Goal: Information Seeking & Learning: Learn about a topic

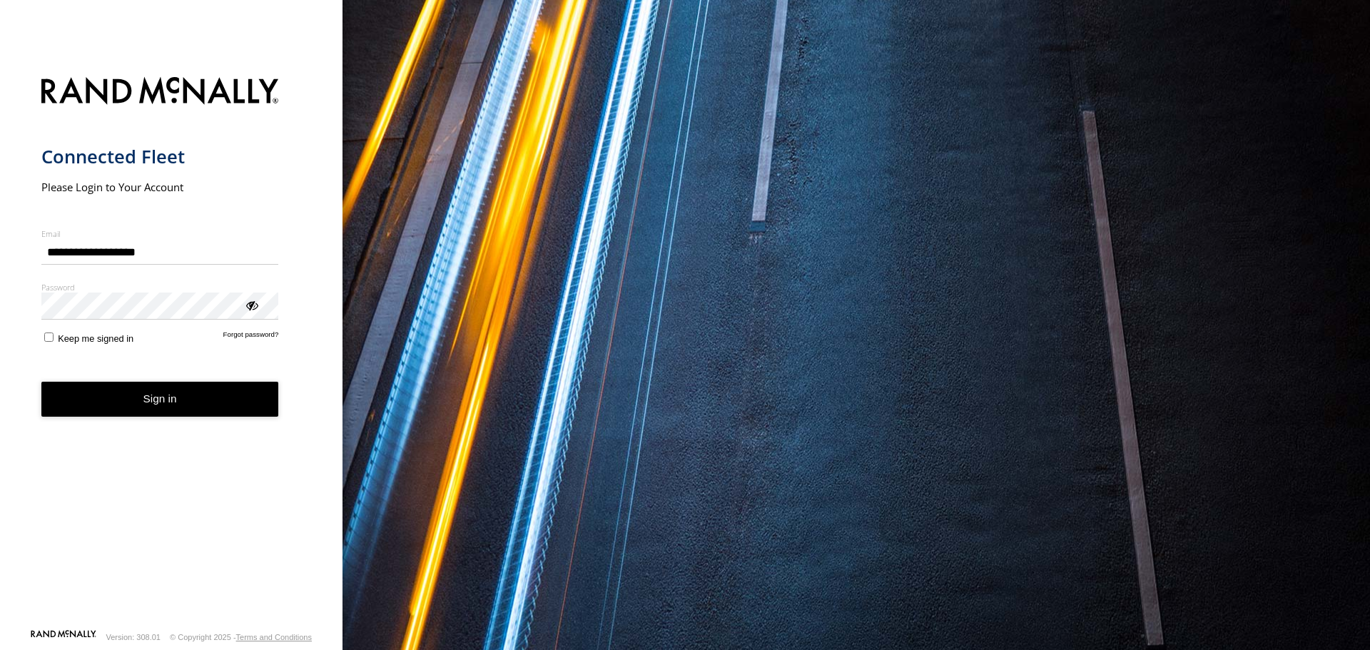
type input "**********"
click at [41, 382] on button "Sign in" at bounding box center [160, 399] width 238 height 35
click at [57, 343] on label "Keep me signed in" at bounding box center [87, 337] width 93 height 14
click at [99, 388] on button "Sign in" at bounding box center [160, 399] width 238 height 35
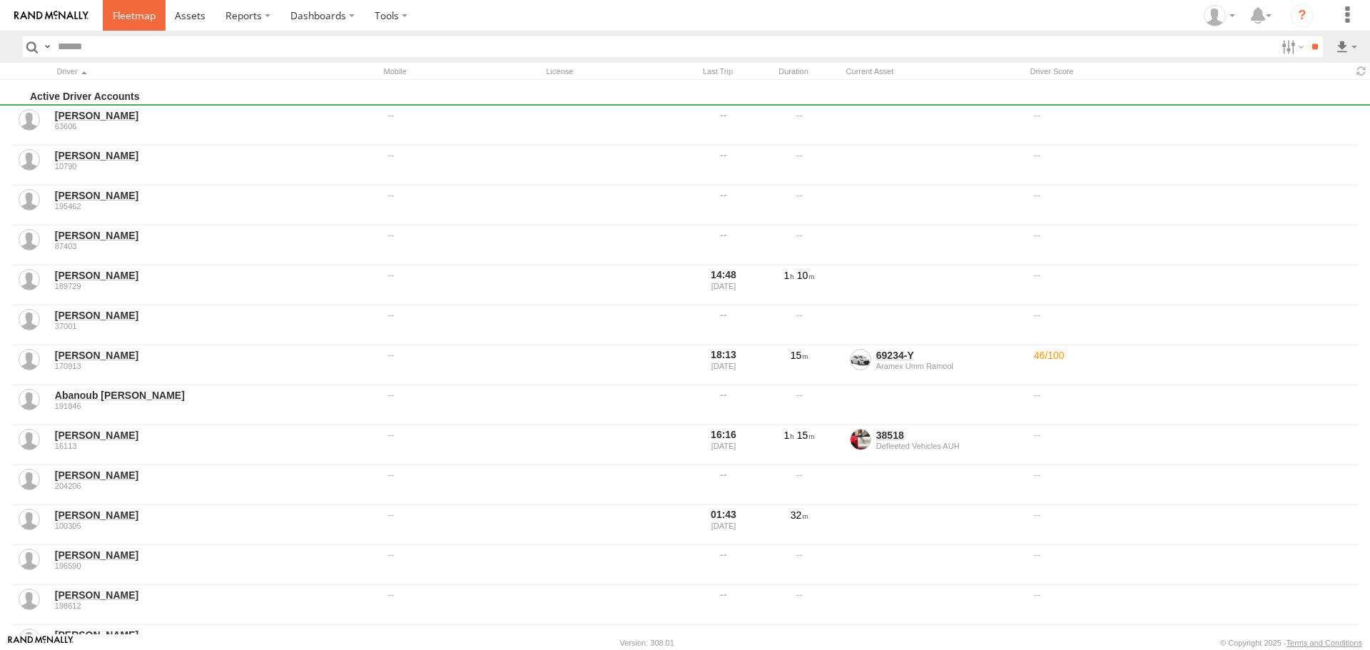
click at [132, 22] on span at bounding box center [134, 16] width 43 height 14
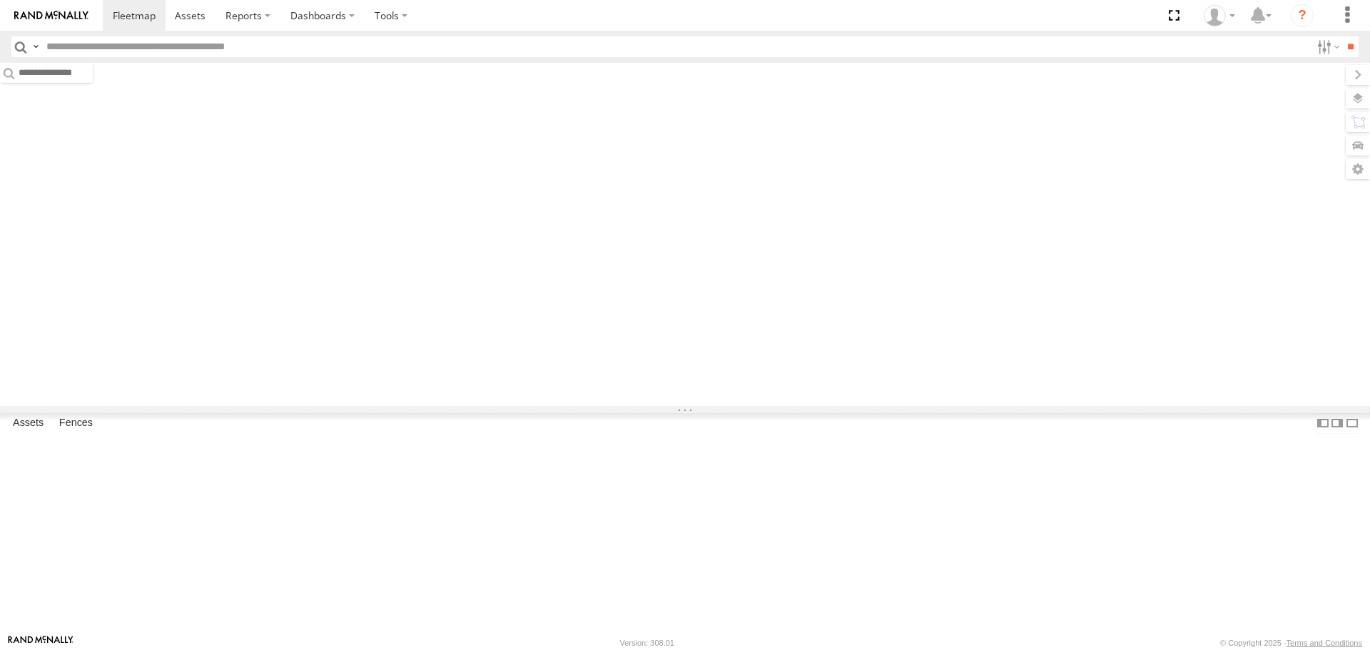
click at [108, 45] on input "text" at bounding box center [676, 46] width 1270 height 21
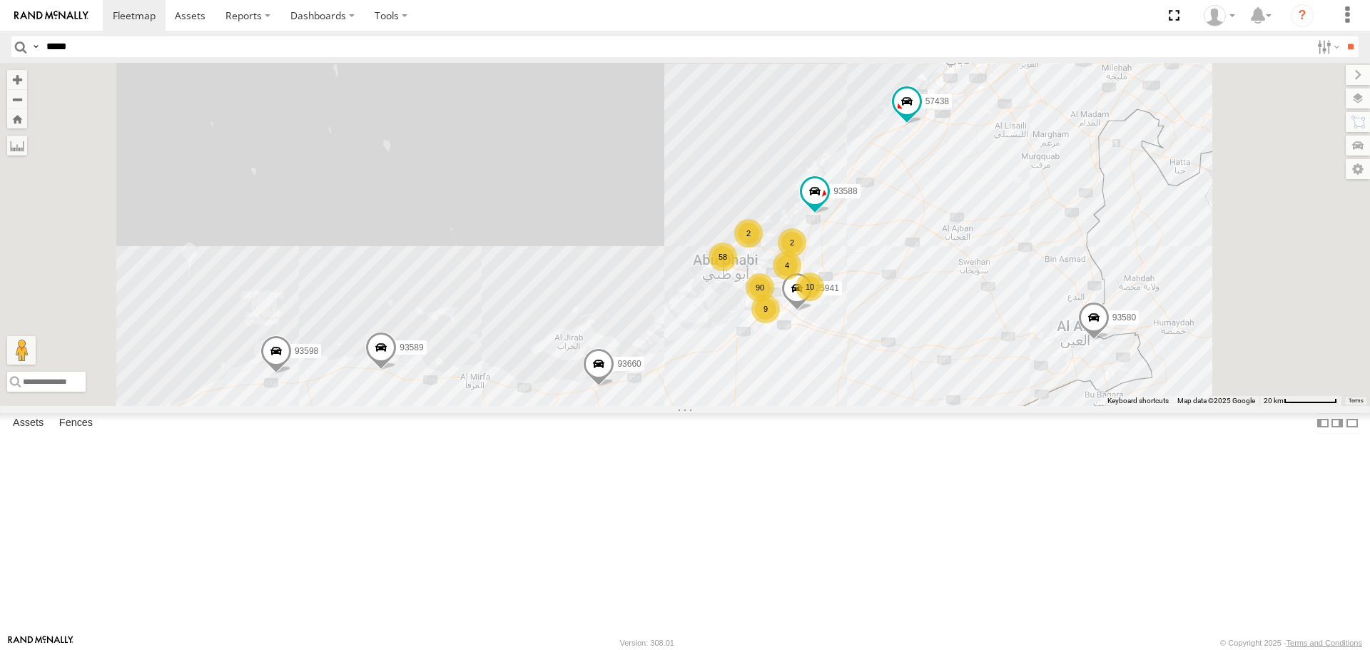
type input "*****"
click at [1342, 36] on input "**" at bounding box center [1350, 46] width 16 height 21
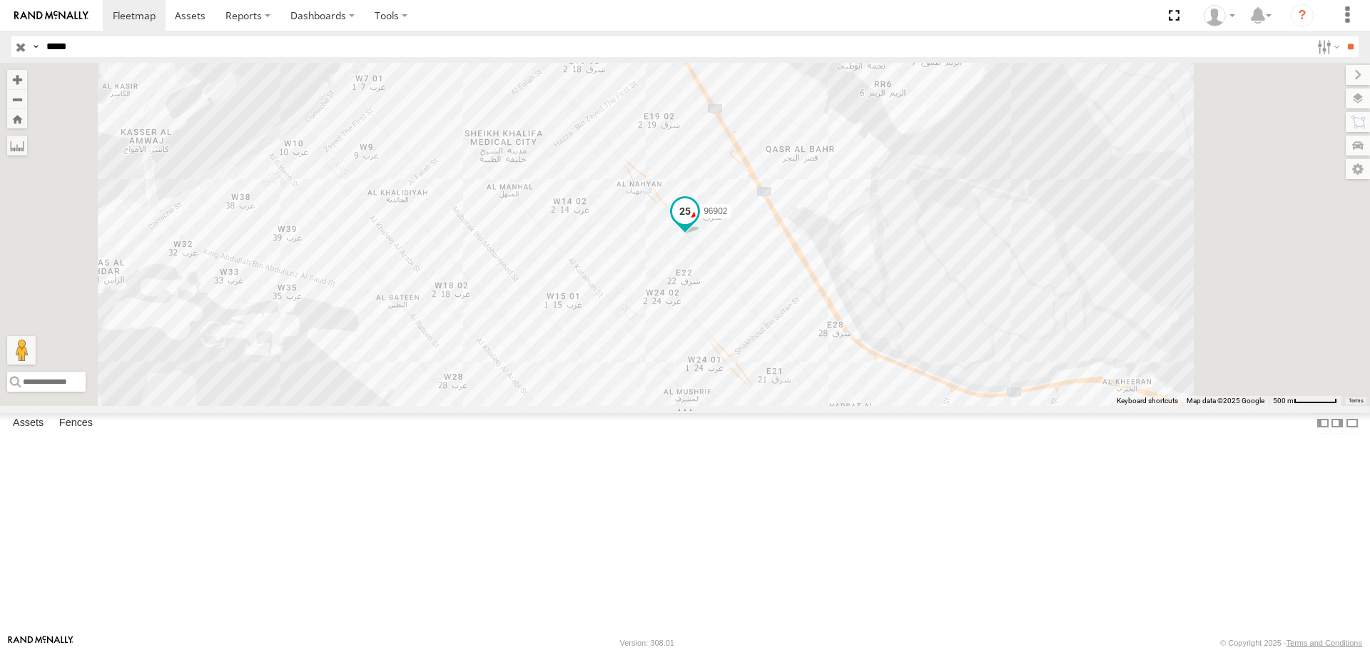
click at [698, 224] on span at bounding box center [685, 211] width 26 height 26
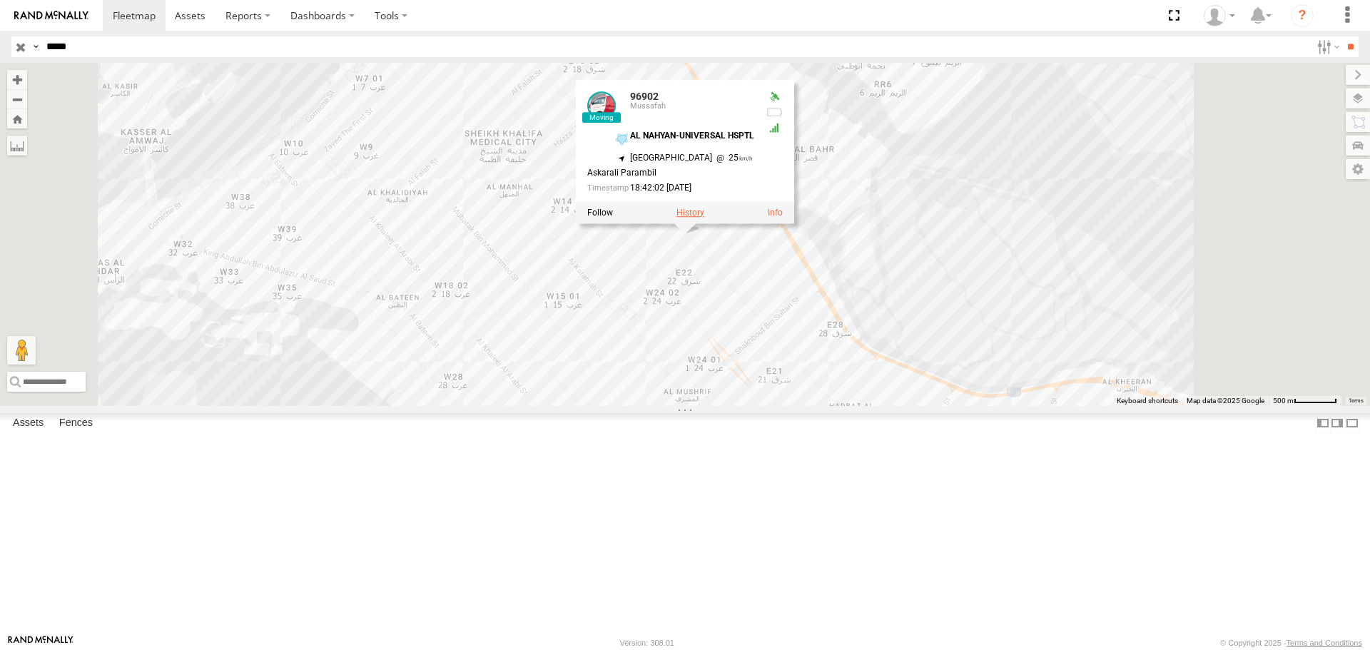
click at [704, 218] on label at bounding box center [690, 213] width 28 height 10
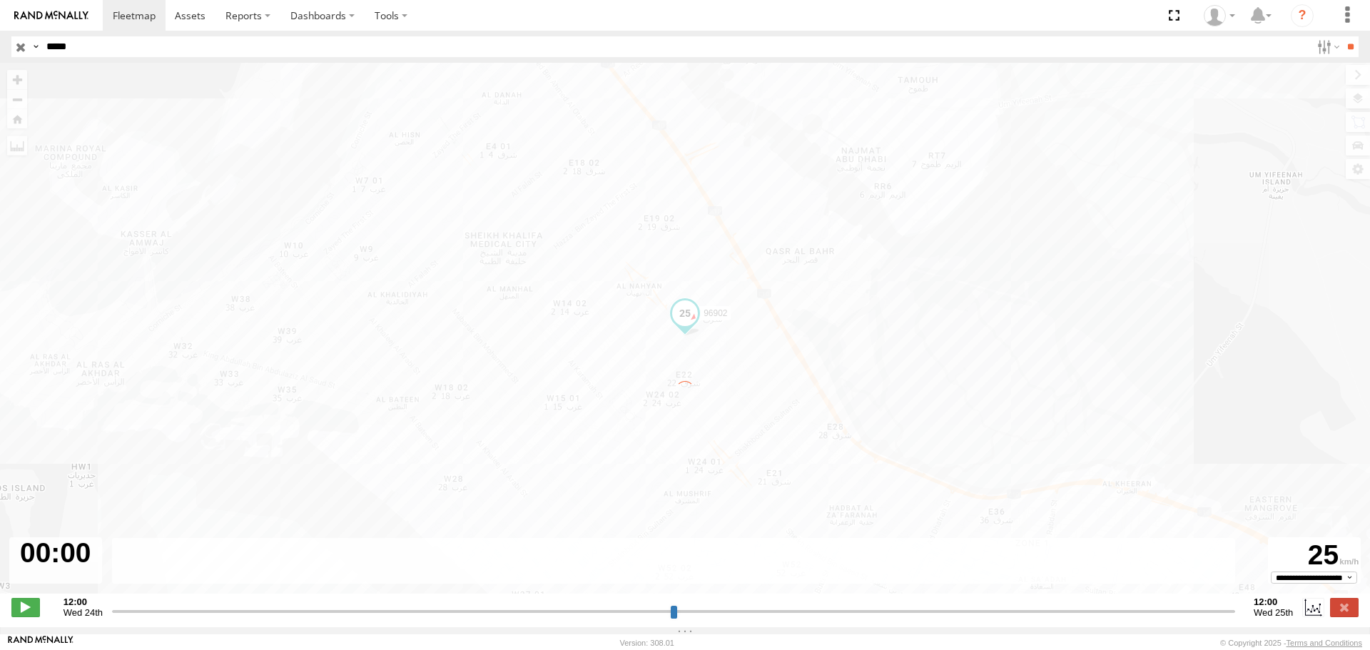
type input "**********"
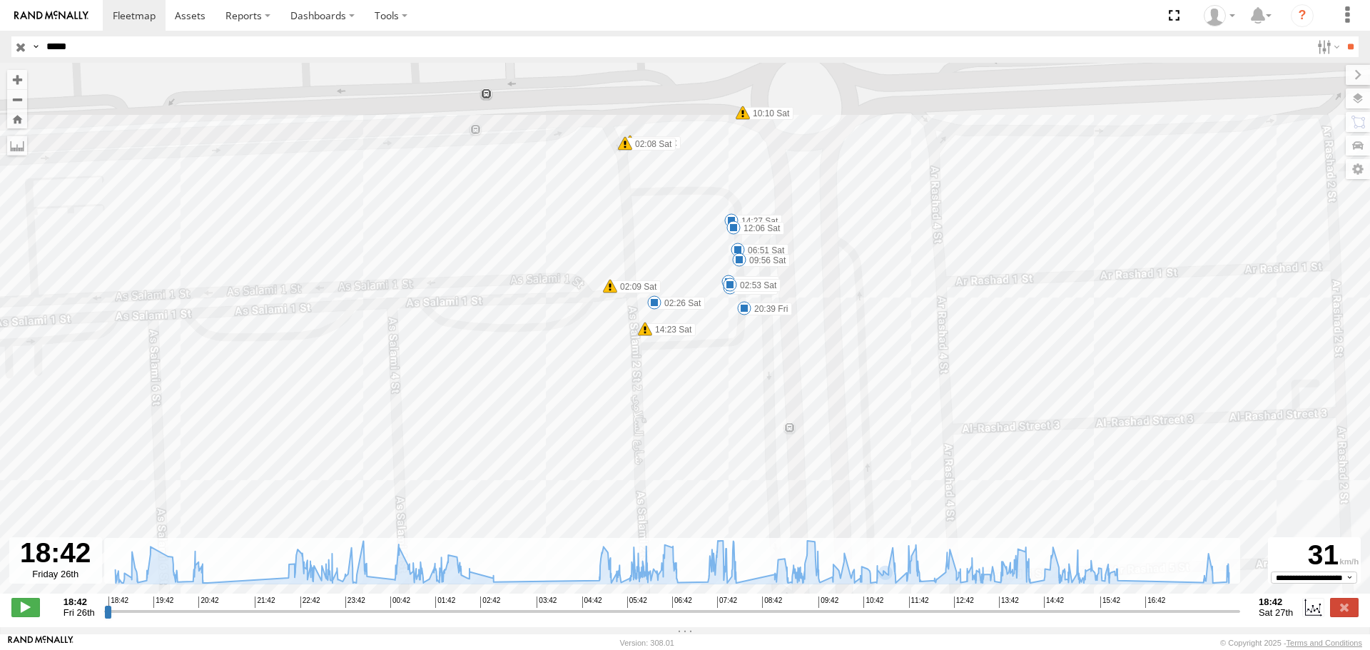
drag, startPoint x: 762, startPoint y: 266, endPoint x: 749, endPoint y: 387, distance: 121.3
click at [749, 387] on div "96902 20:11 Fri 22:50 Fri 01:44 Sat 07:55 Sat 08:07 Sat 10:37 Sat 11:33 Sat 11:…" at bounding box center [685, 336] width 1370 height 546
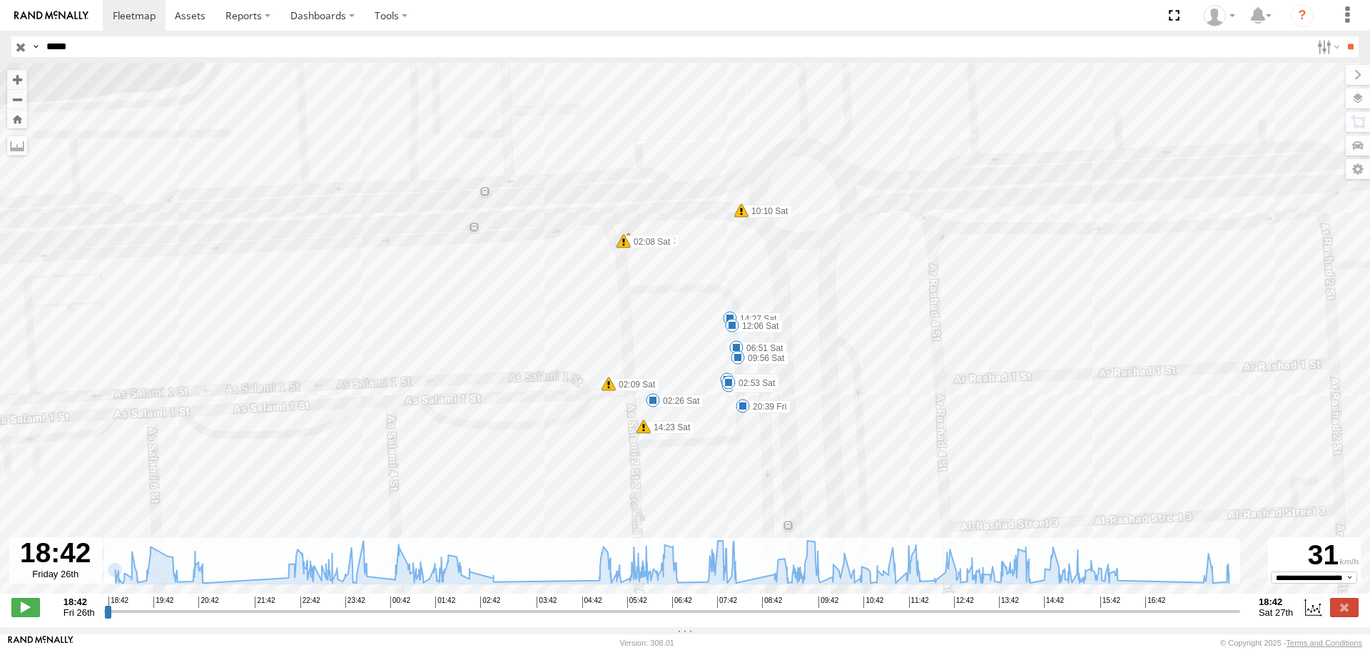
click at [49, 569] on div at bounding box center [55, 560] width 93 height 46
click at [67, 566] on div at bounding box center [55, 560] width 93 height 46
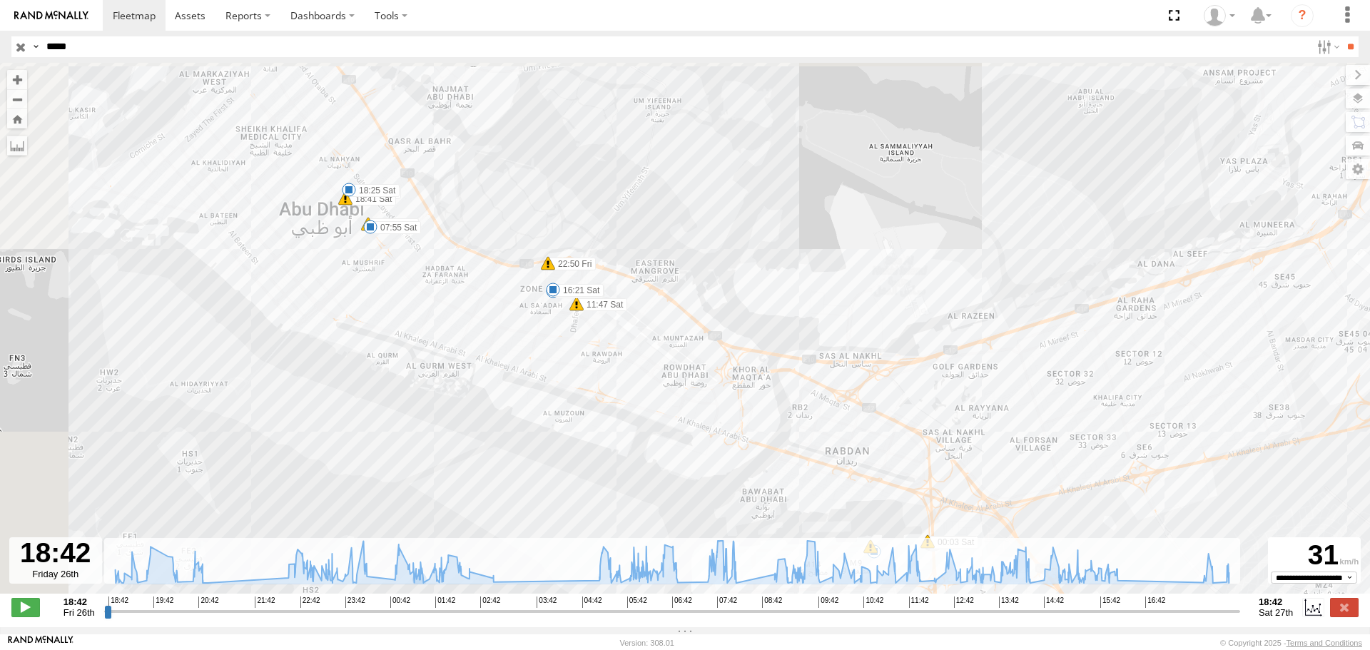
drag, startPoint x: 211, startPoint y: 189, endPoint x: 412, endPoint y: 290, distance: 225.0
click at [412, 290] on div "96902 20:11 Fri 22:50 Fri 01:44 Sat 07:55 Sat 08:07 Sat 10:37 Sat 11:33 Sat 11:…" at bounding box center [685, 336] width 1370 height 546
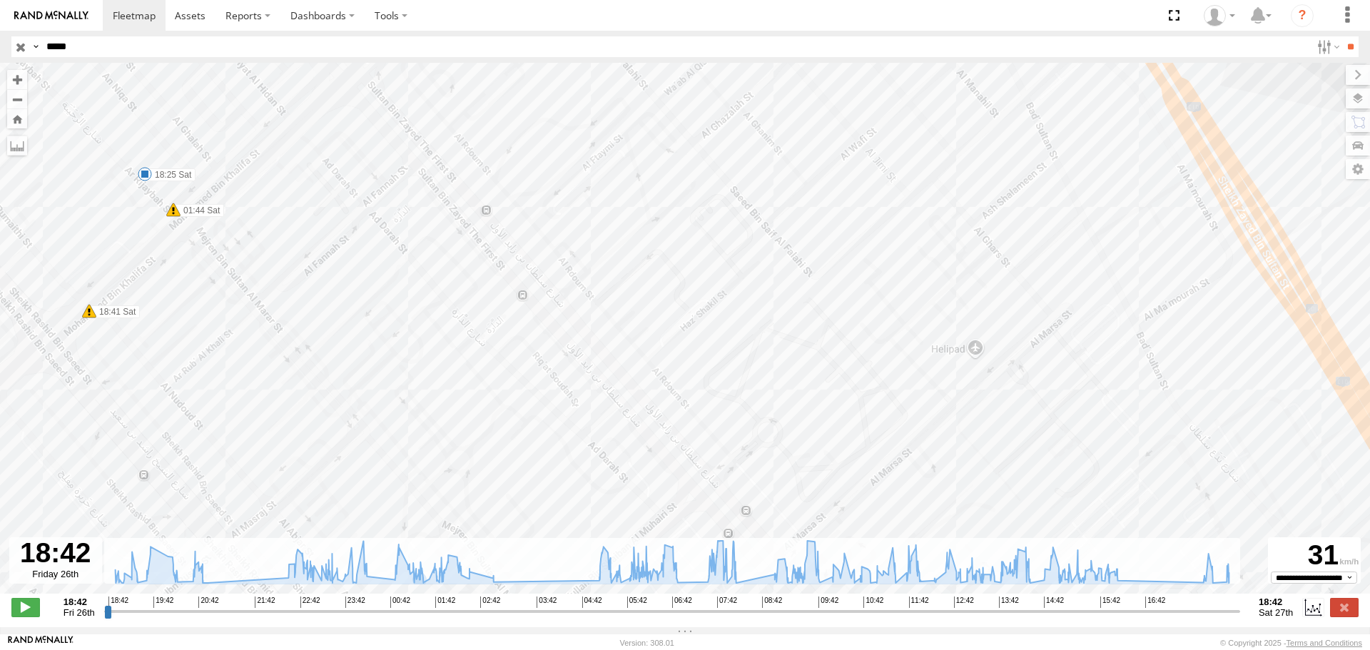
click at [141, 171] on span at bounding box center [145, 174] width 14 height 14
click at [104, 136] on div "AL NAHYAN-WATER TANG" at bounding box center [151, 136] width 127 height 9
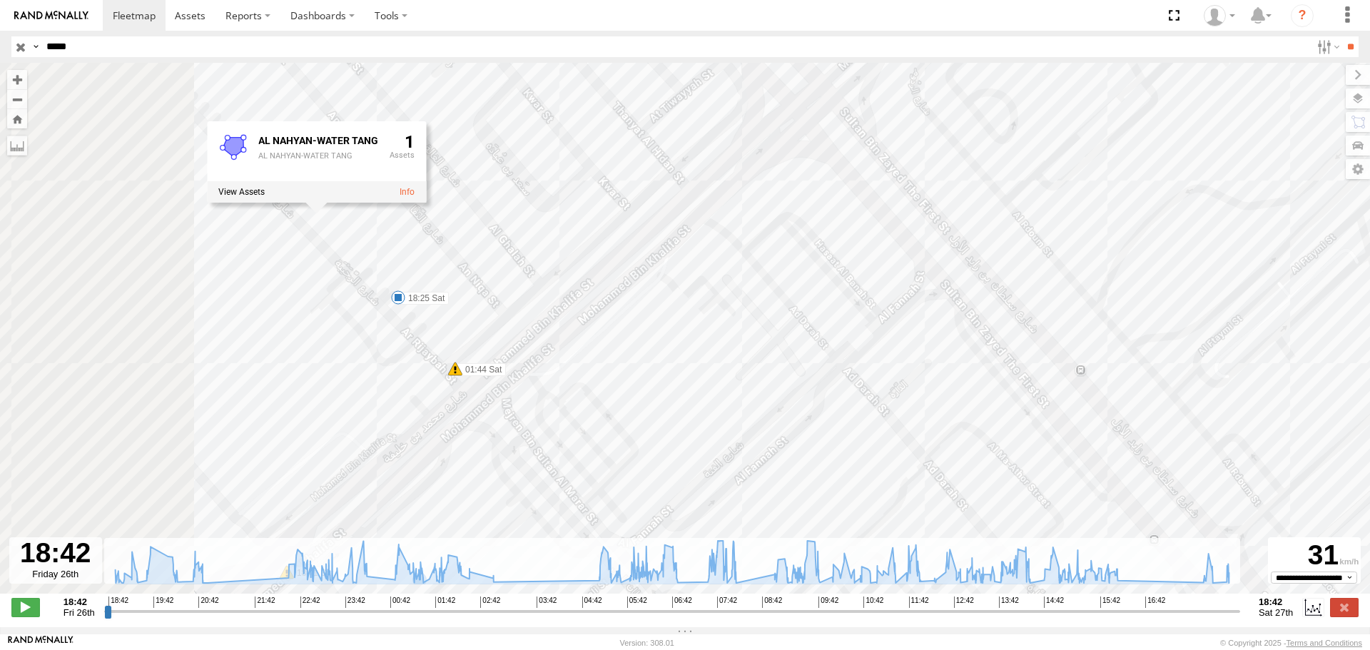
drag, startPoint x: 116, startPoint y: 213, endPoint x: 350, endPoint y: 381, distance: 288.3
click at [350, 381] on div "96902 20:11 Fri 22:50 Fri 01:44 Sat 07:55 Sat 08:07 Sat 10:37 Sat 11:33 Sat 11:…" at bounding box center [685, 336] width 1370 height 546
click at [1344, 608] on label at bounding box center [1344, 607] width 29 height 19
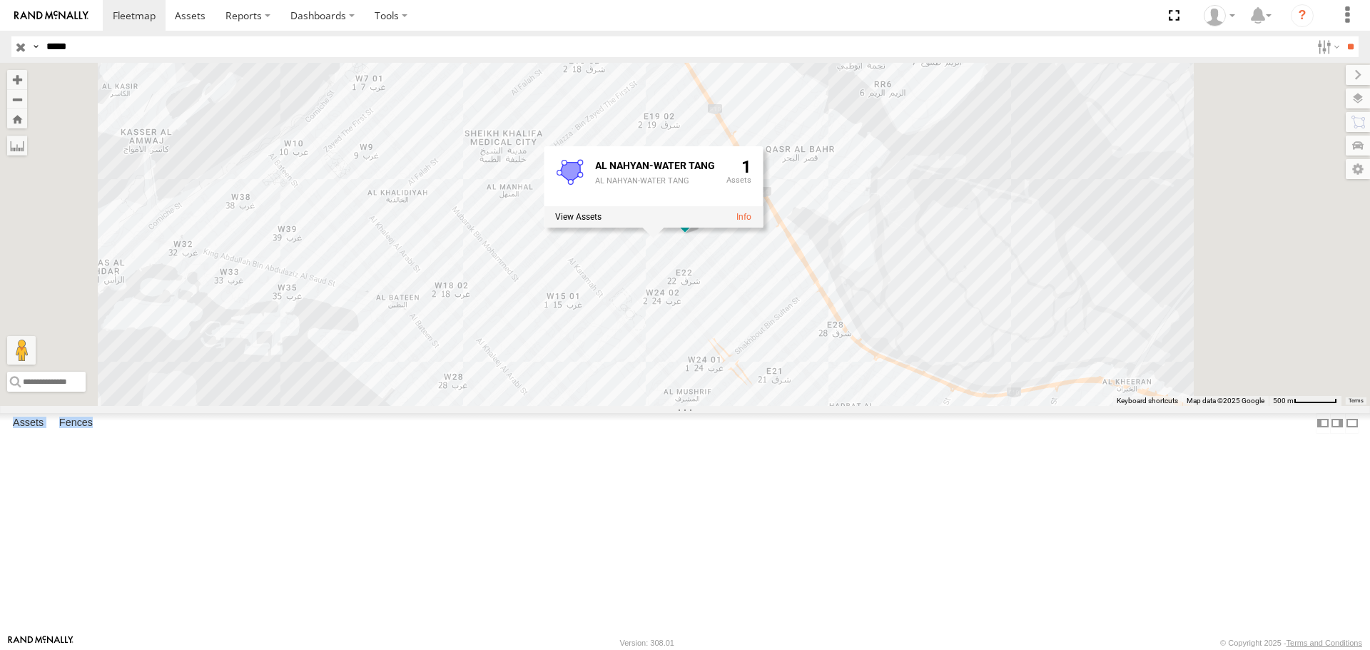
click at [0, 0] on div "96902 Mussafah AL NAHYAN-UNIVERSAL HSPTL UAE - United Arab Emirates 24.46115 54…" at bounding box center [0, 0] width 0 height 0
click at [0, 0] on div "Mussafah" at bounding box center [0, 0] width 0 height 0
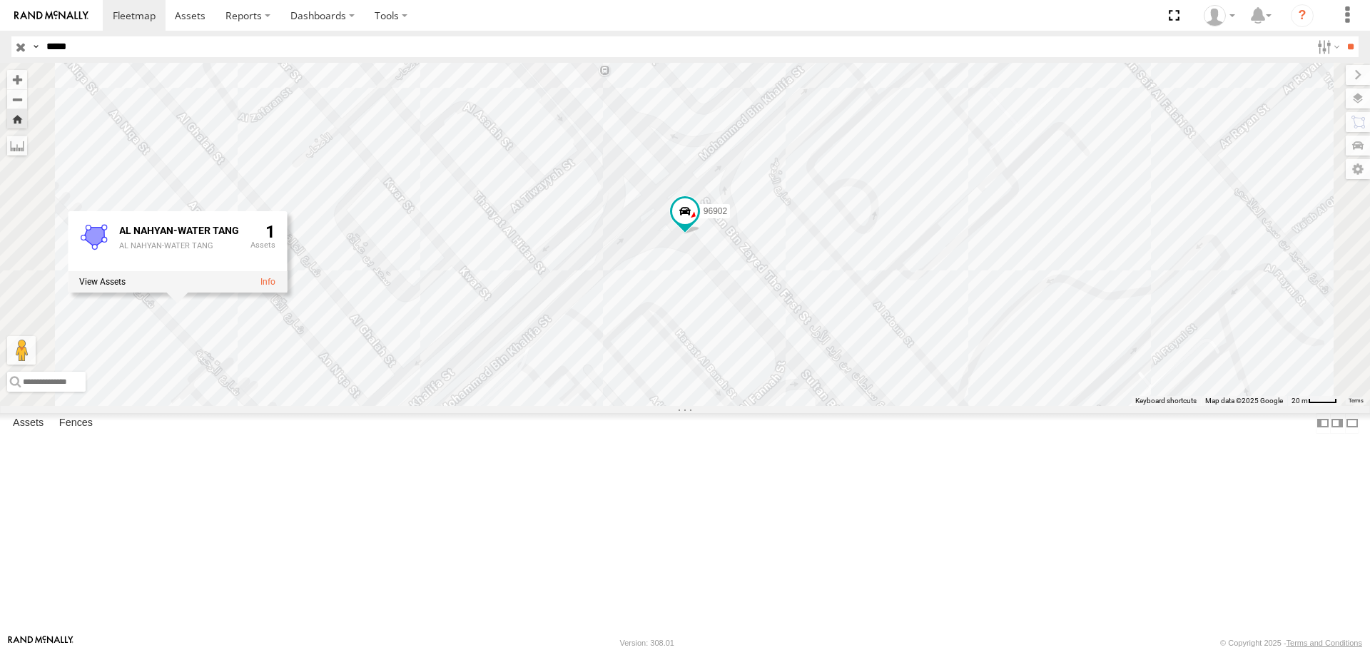
click at [0, 0] on span at bounding box center [0, 0] width 0 height 0
click at [78, 49] on input "*****" at bounding box center [676, 46] width 1270 height 21
click at [1342, 36] on input "**" at bounding box center [1350, 46] width 16 height 21
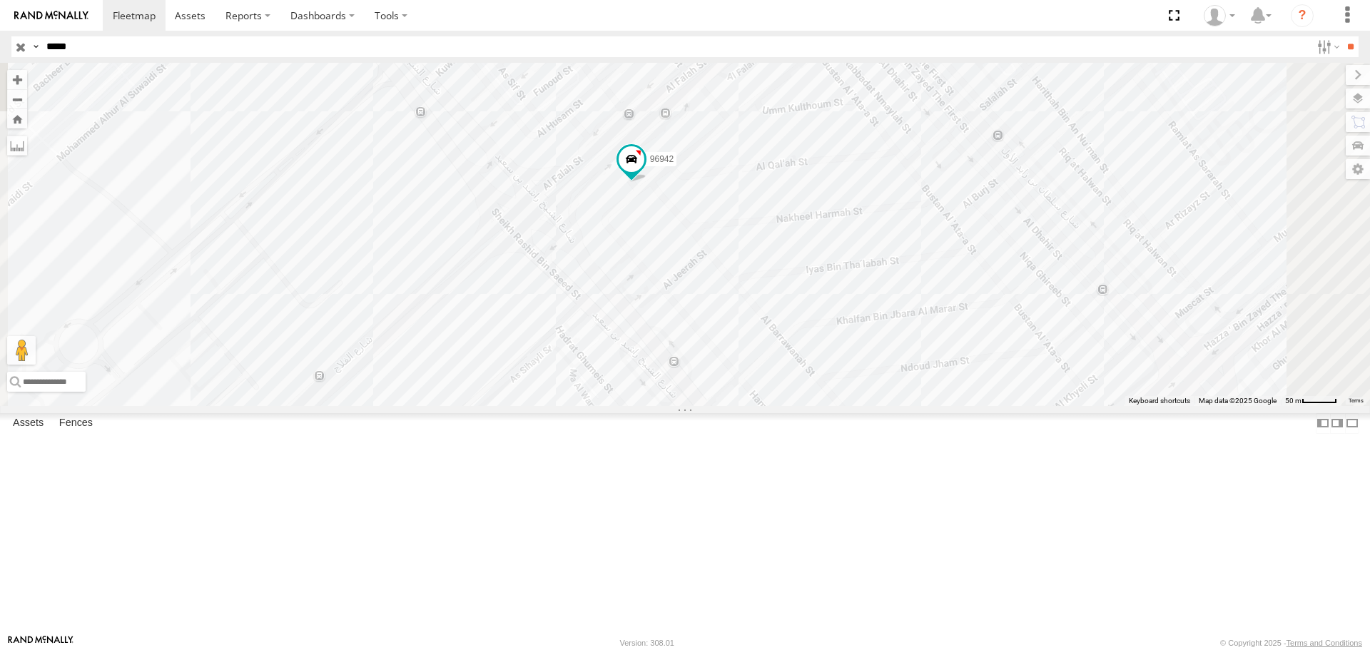
click at [0, 0] on span at bounding box center [0, 0] width 0 height 0
click at [0, 0] on div "Mussafah" at bounding box center [0, 0] width 0 height 0
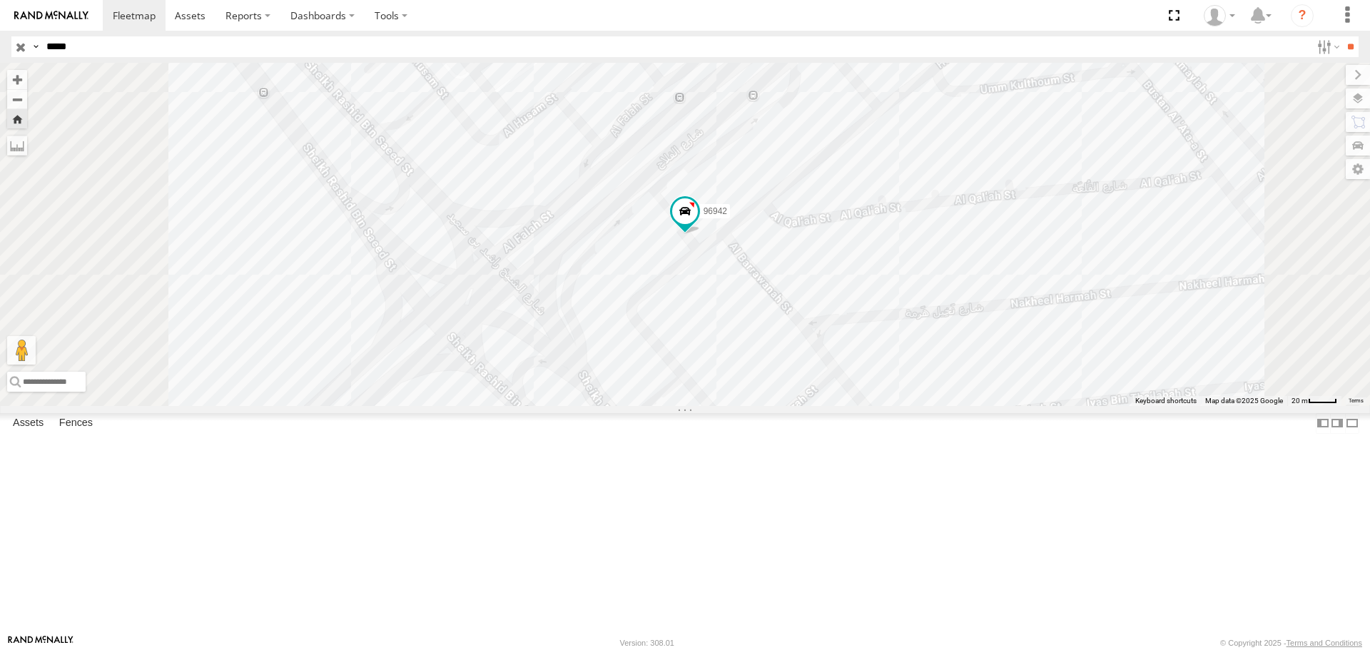
click at [96, 54] on input "*****" at bounding box center [676, 46] width 1270 height 21
type input "*****"
click at [1342, 36] on input "**" at bounding box center [1350, 46] width 16 height 21
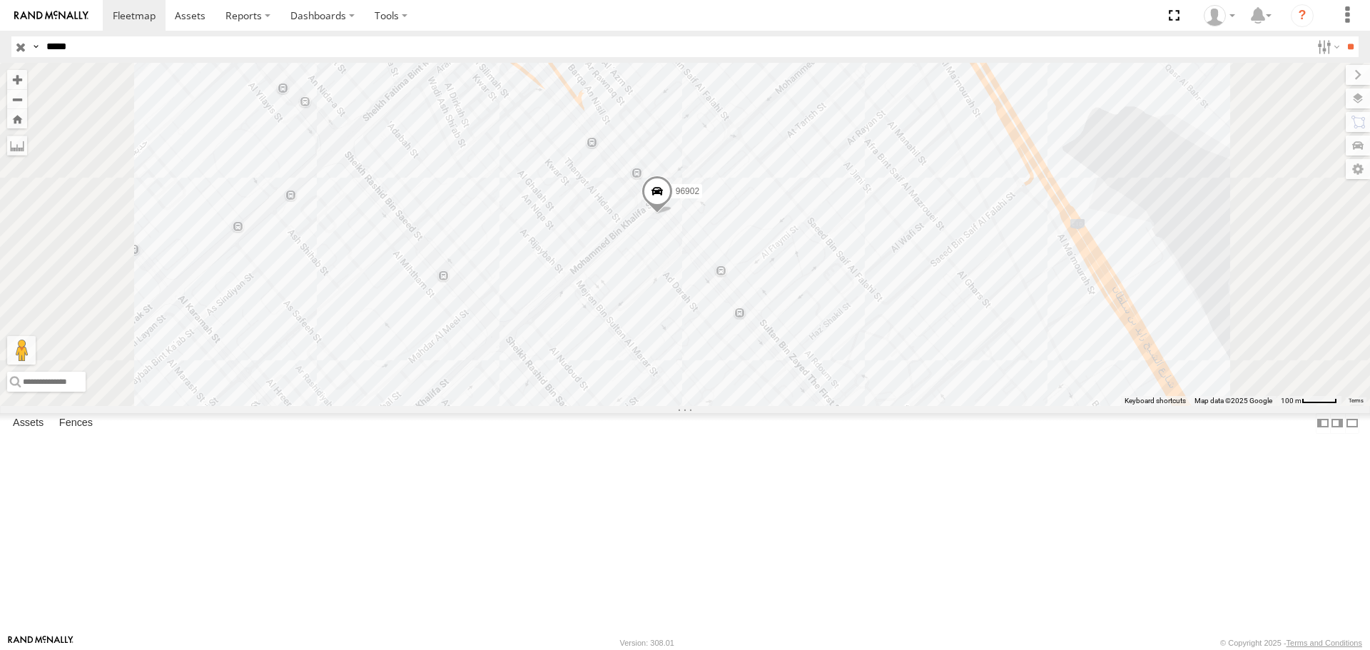
click at [0, 0] on span at bounding box center [0, 0] width 0 height 0
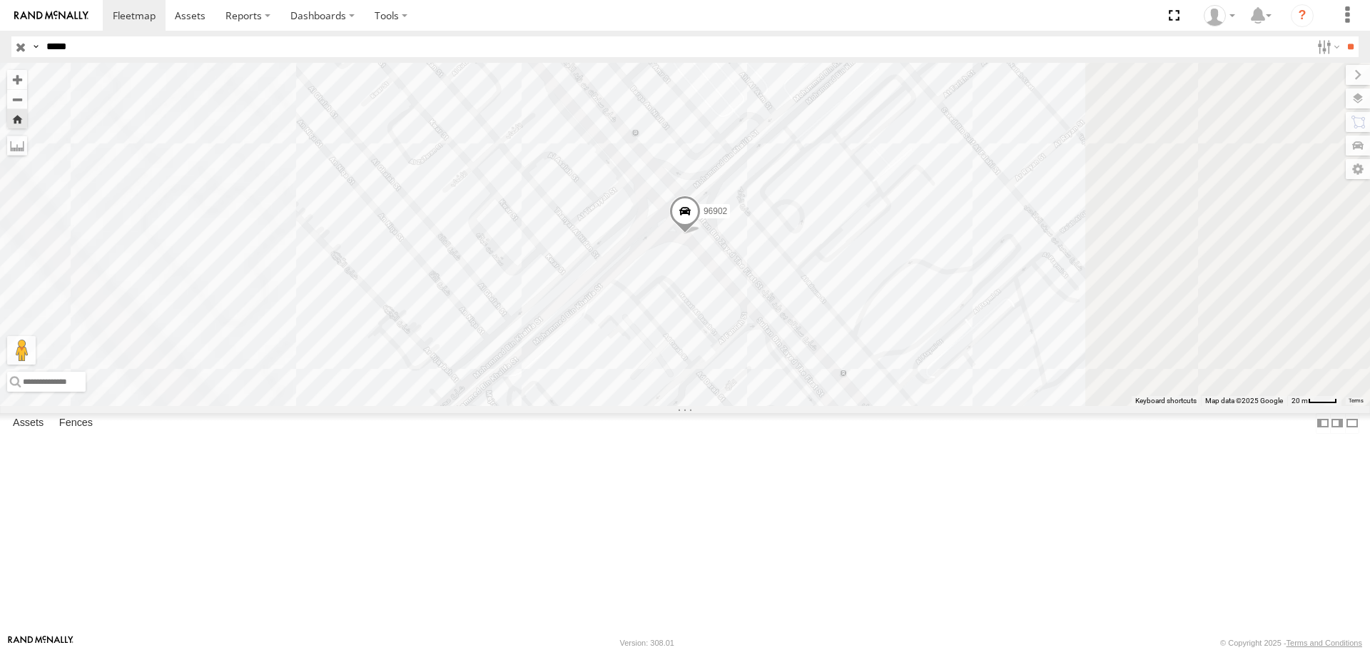
click at [0, 0] on span at bounding box center [0, 0] width 0 height 0
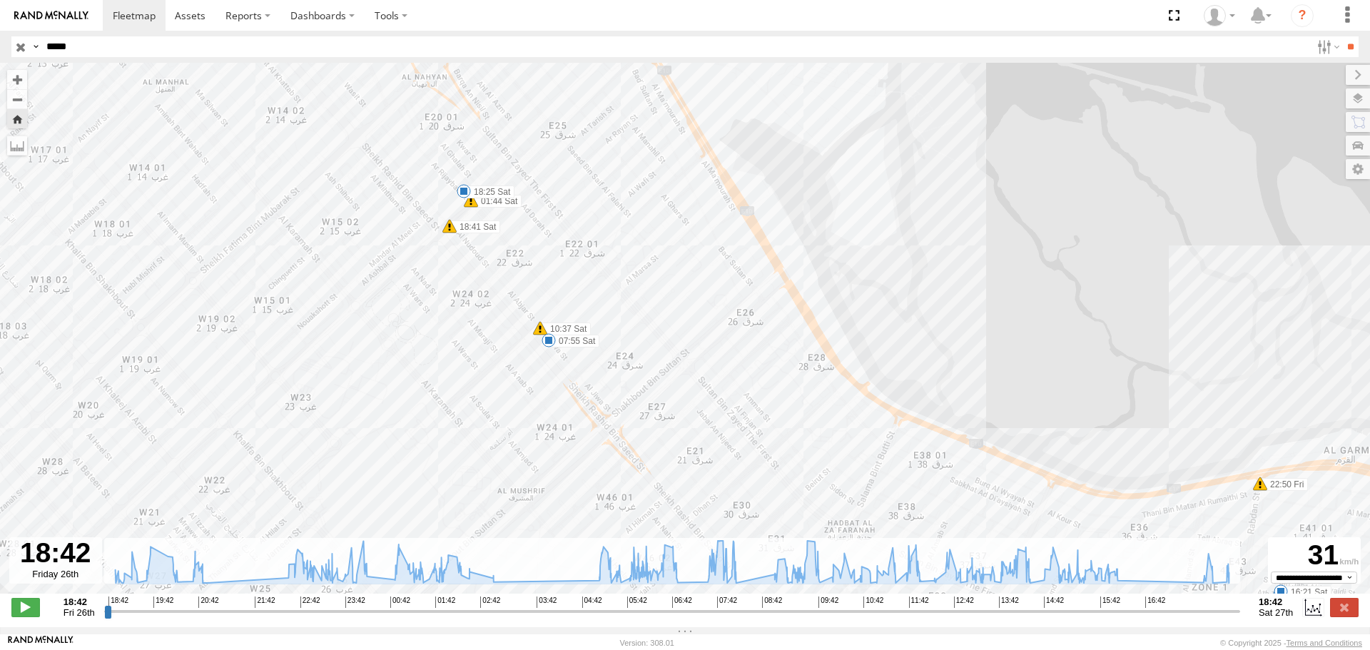
click at [465, 198] on span at bounding box center [464, 191] width 14 height 14
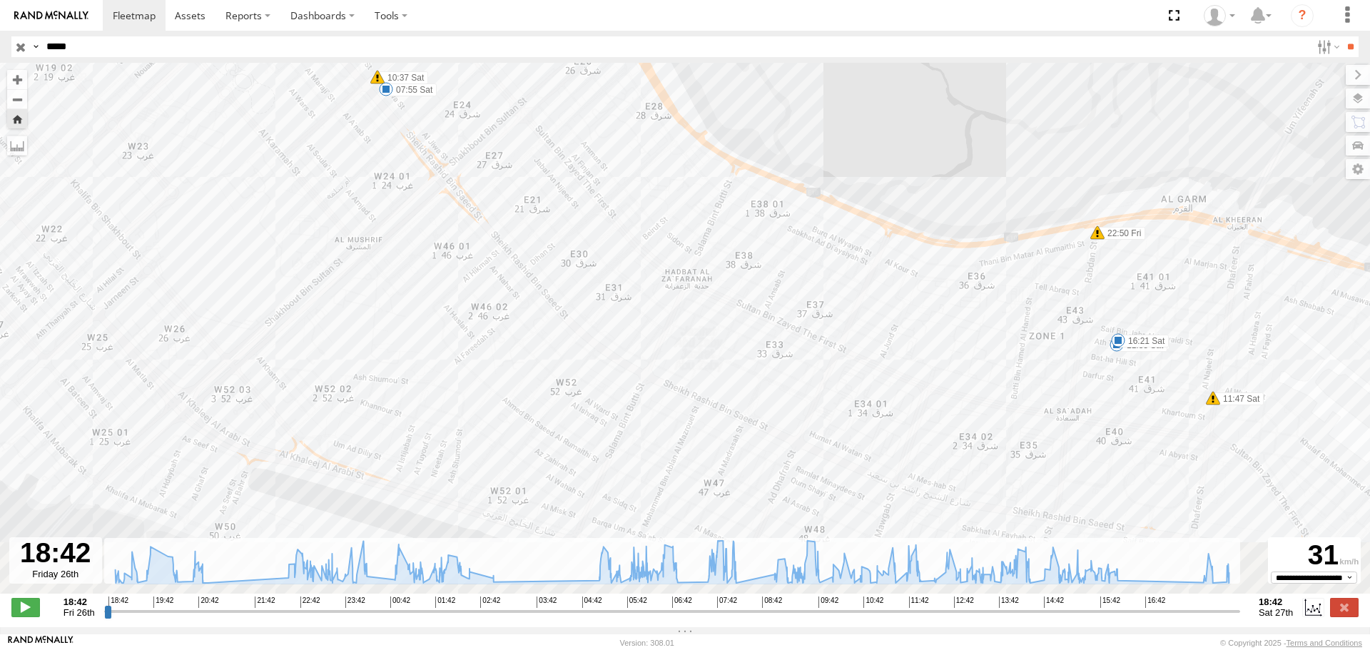
drag, startPoint x: 823, startPoint y: 428, endPoint x: 659, endPoint y: 164, distance: 311.3
click at [659, 164] on div "96902 20:11 Fri 22:50 Fri 01:44 Sat 07:55 Sat 08:07 Sat 10:37 Sat 11:33 Sat 11:…" at bounding box center [685, 336] width 1370 height 546
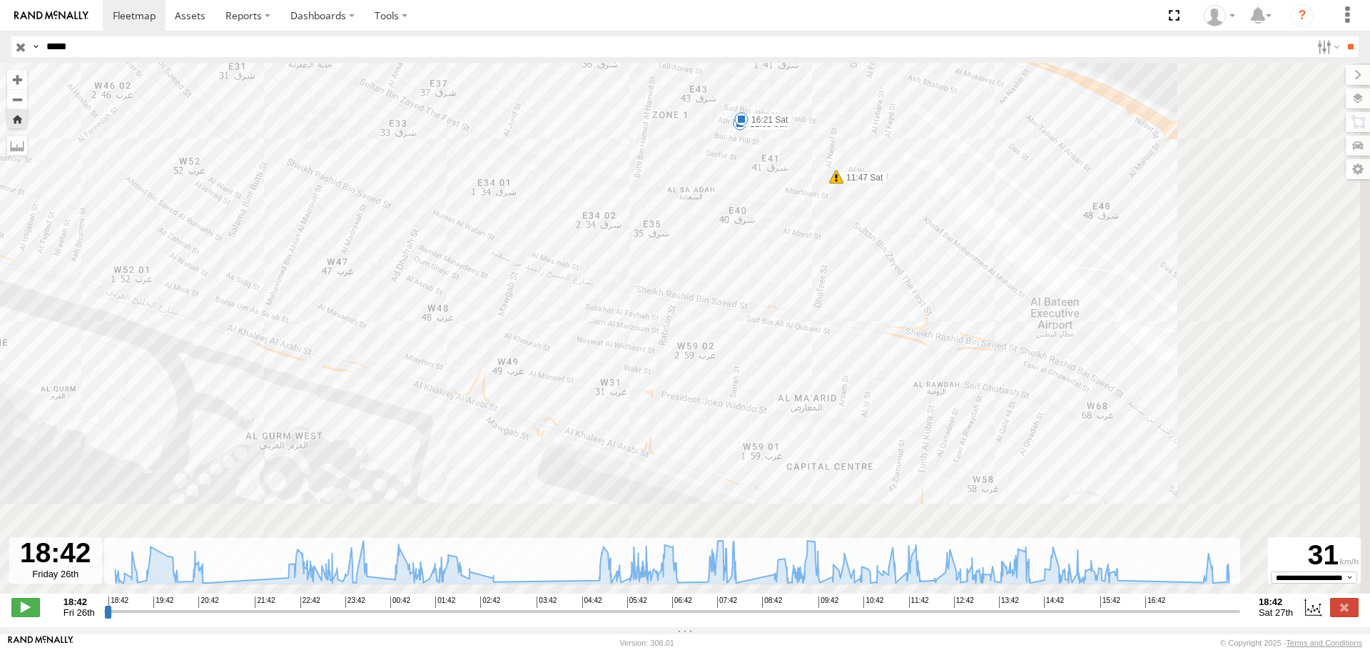
drag, startPoint x: 886, startPoint y: 440, endPoint x: 420, endPoint y: 173, distance: 537.0
click at [420, 173] on div "96902 20:11 Fri 22:50 Fri 01:44 Sat 07:55 Sat 08:07 Sat 10:37 Sat 11:33 Sat 11:…" at bounding box center [685, 336] width 1370 height 546
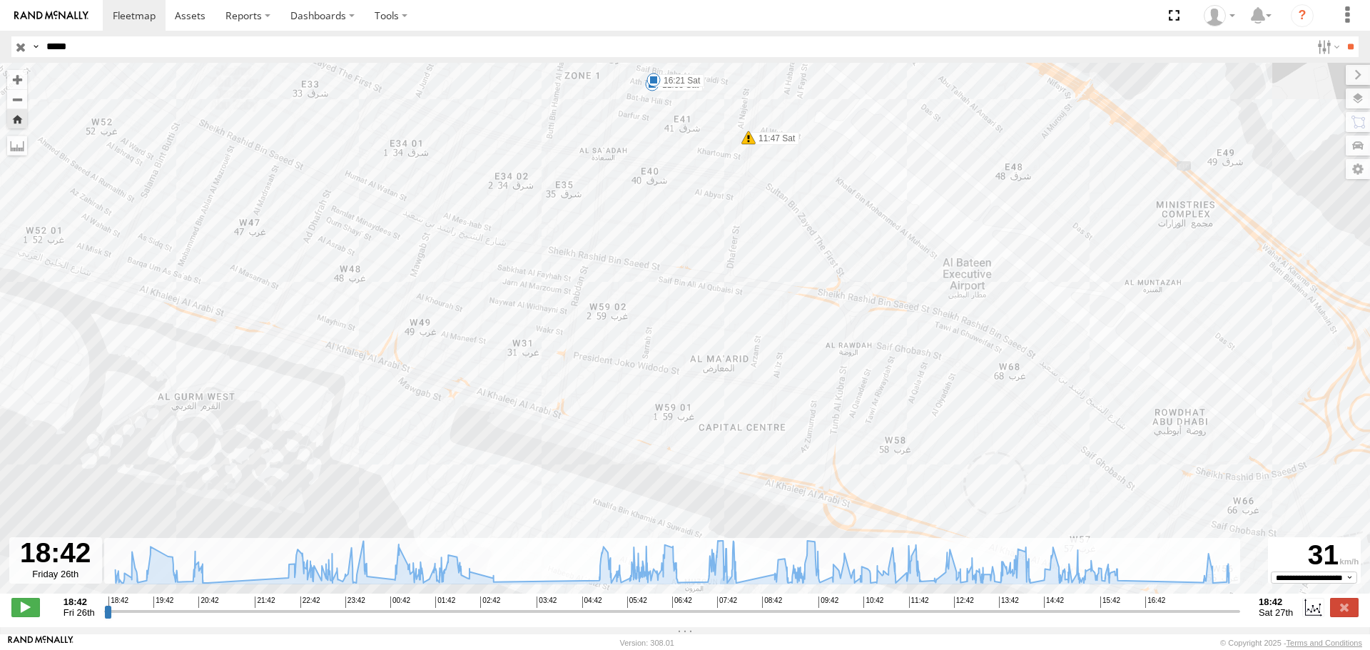
click at [69, 578] on div at bounding box center [55, 560] width 93 height 46
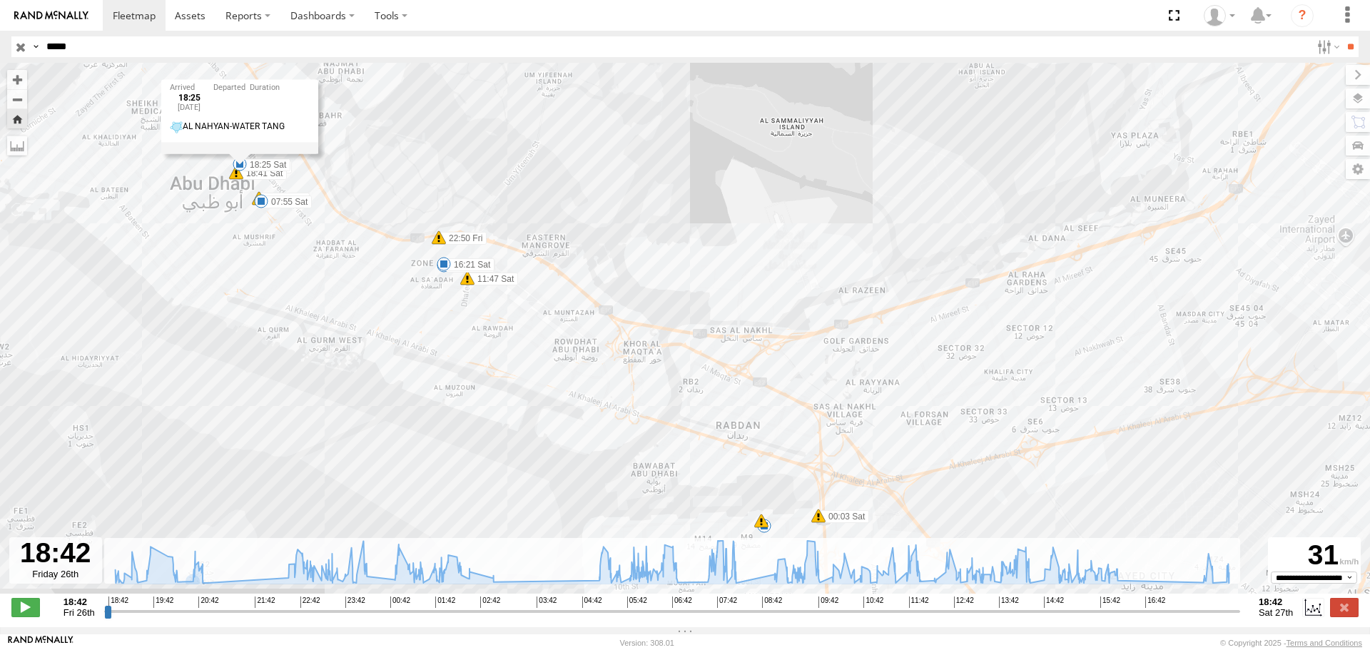
drag, startPoint x: 420, startPoint y: 399, endPoint x: 512, endPoint y: 424, distance: 96.1
click at [512, 424] on div "96902 20:11 Fri 22:50 Fri 01:44 Sat 07:55 Sat 08:07 Sat 10:37 Sat 11:33 Sat 11:…" at bounding box center [685, 336] width 1370 height 546
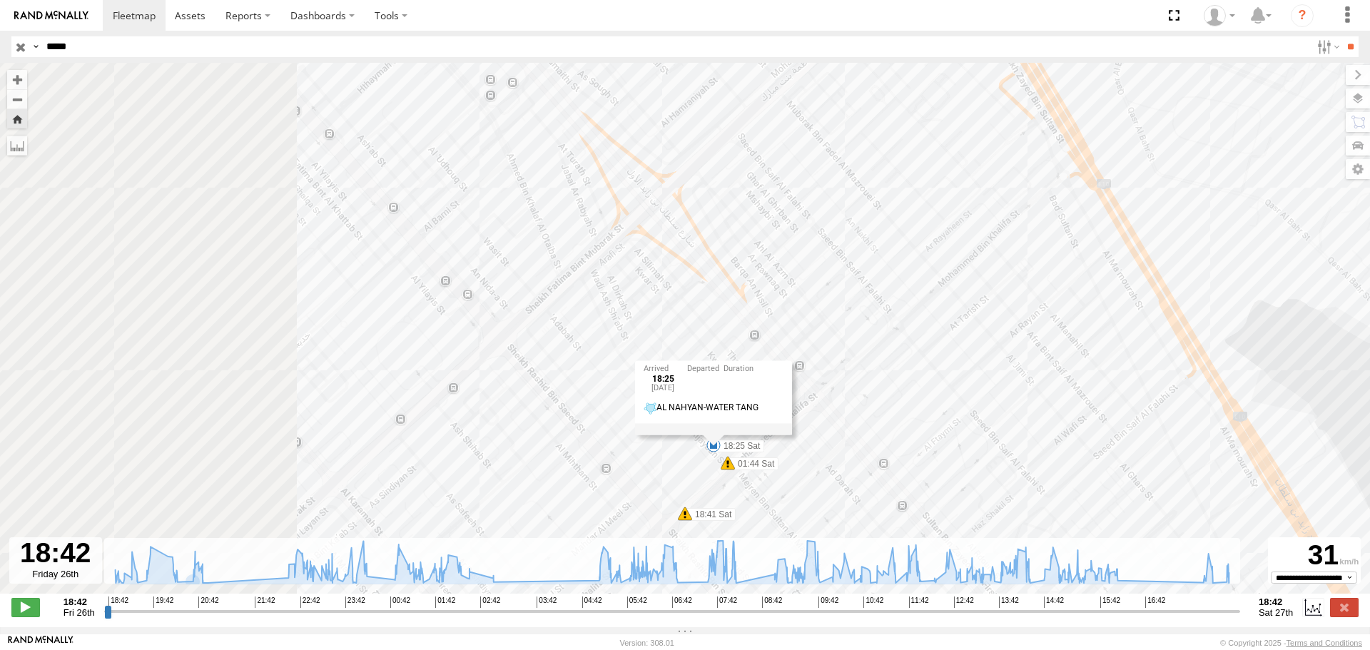
drag, startPoint x: 377, startPoint y: 166, endPoint x: 858, endPoint y: 442, distance: 554.2
click at [858, 442] on div "96902 20:11 Fri 22:50 Fri 01:44 Sat 07:55 Sat 08:07 Sat 10:37 Sat 11:33 Sat 11:…" at bounding box center [685, 336] width 1370 height 546
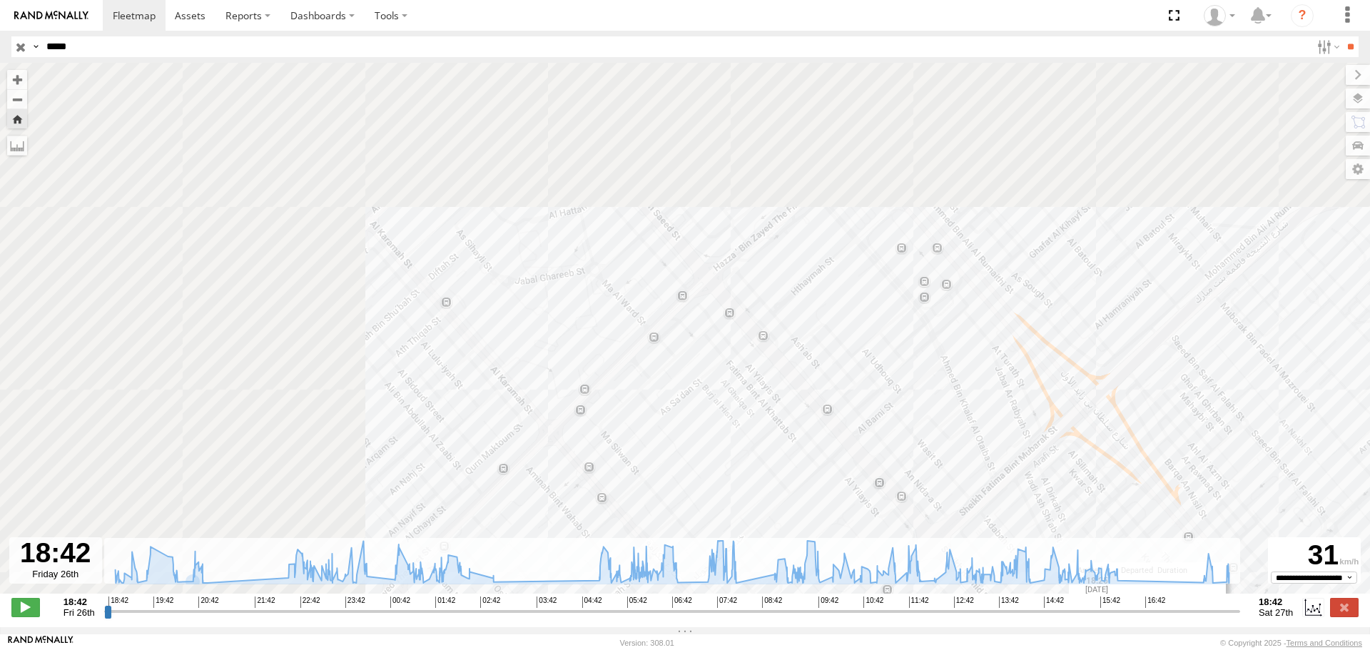
drag, startPoint x: 385, startPoint y: 204, endPoint x: 868, endPoint y: 435, distance: 535.6
click at [868, 435] on div "96902 20:11 Fri 22:50 Fri 01:44 Sat 07:55 Sat 08:07 Sat 10:37 Sat 11:33 Sat 11:…" at bounding box center [685, 336] width 1370 height 546
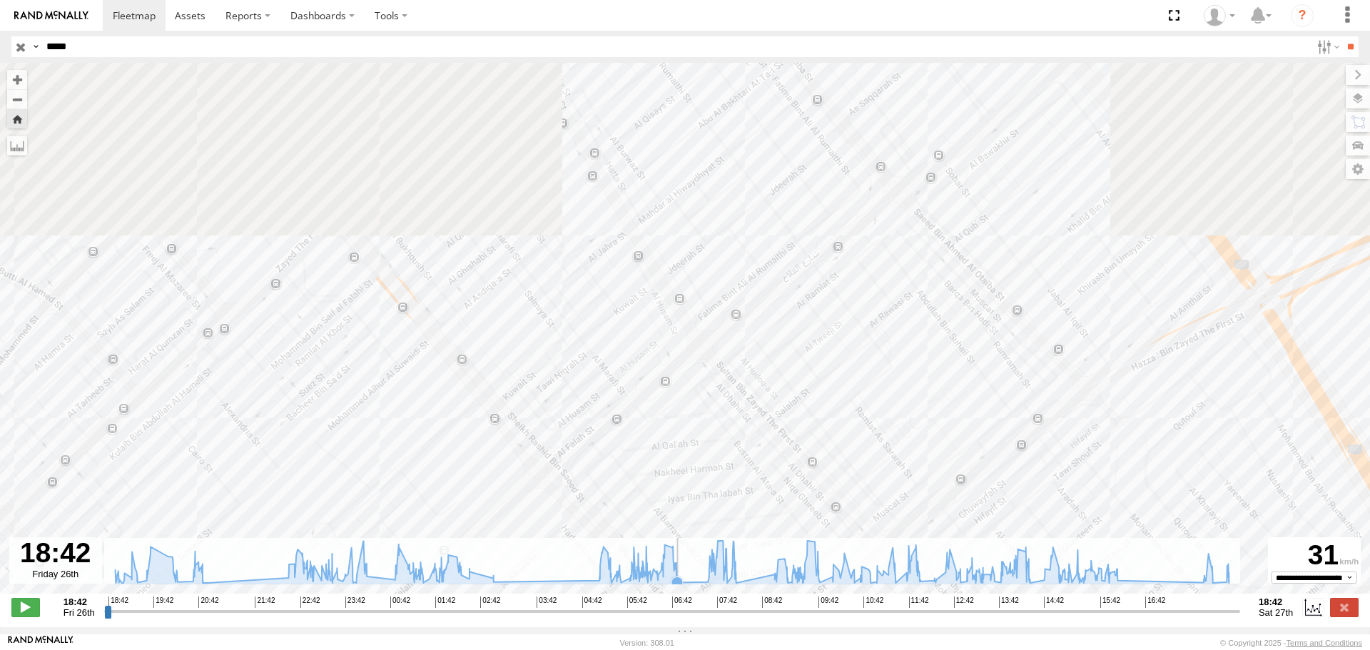
drag, startPoint x: 717, startPoint y: 164, endPoint x: 686, endPoint y: 546, distance: 383.0
click at [686, 546] on div "To navigate the map with touch gestures double-tap and hold your finger on the …" at bounding box center [685, 345] width 1370 height 564
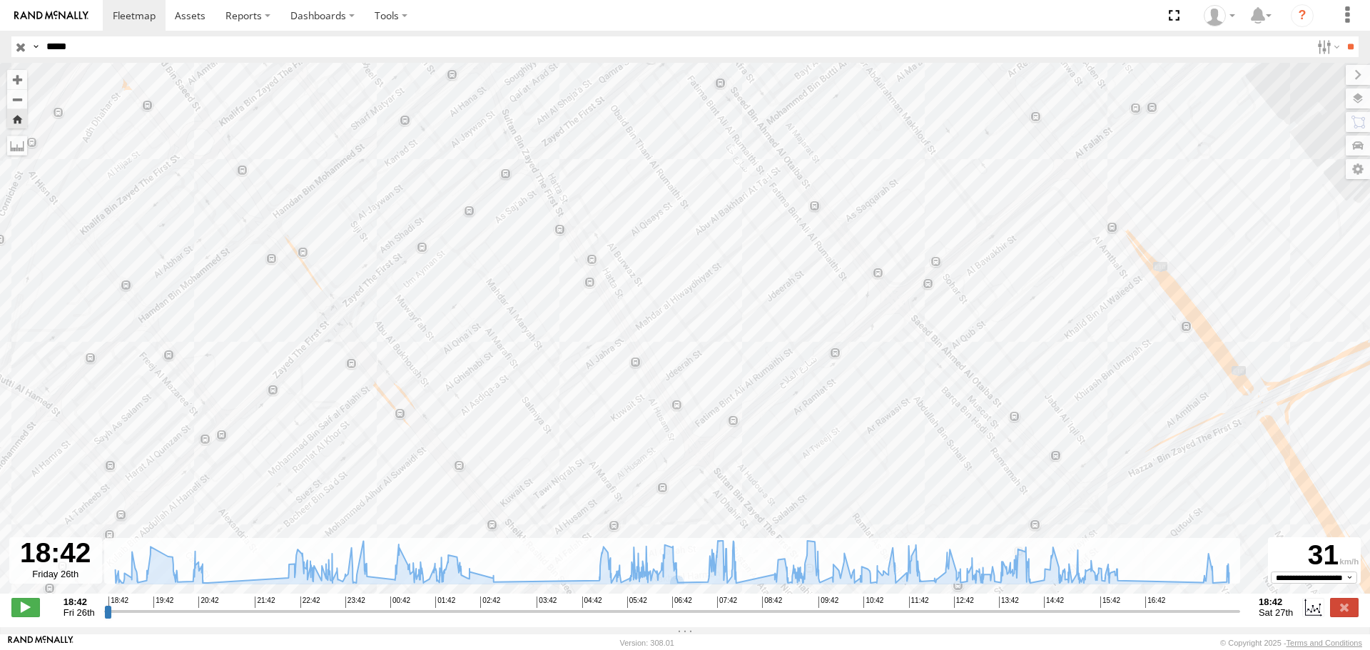
drag, startPoint x: 669, startPoint y: 288, endPoint x: 633, endPoint y: 574, distance: 288.4
click at [634, 584] on div "To navigate the map with touch gestures double-tap and hold your finger on the …" at bounding box center [685, 345] width 1370 height 564
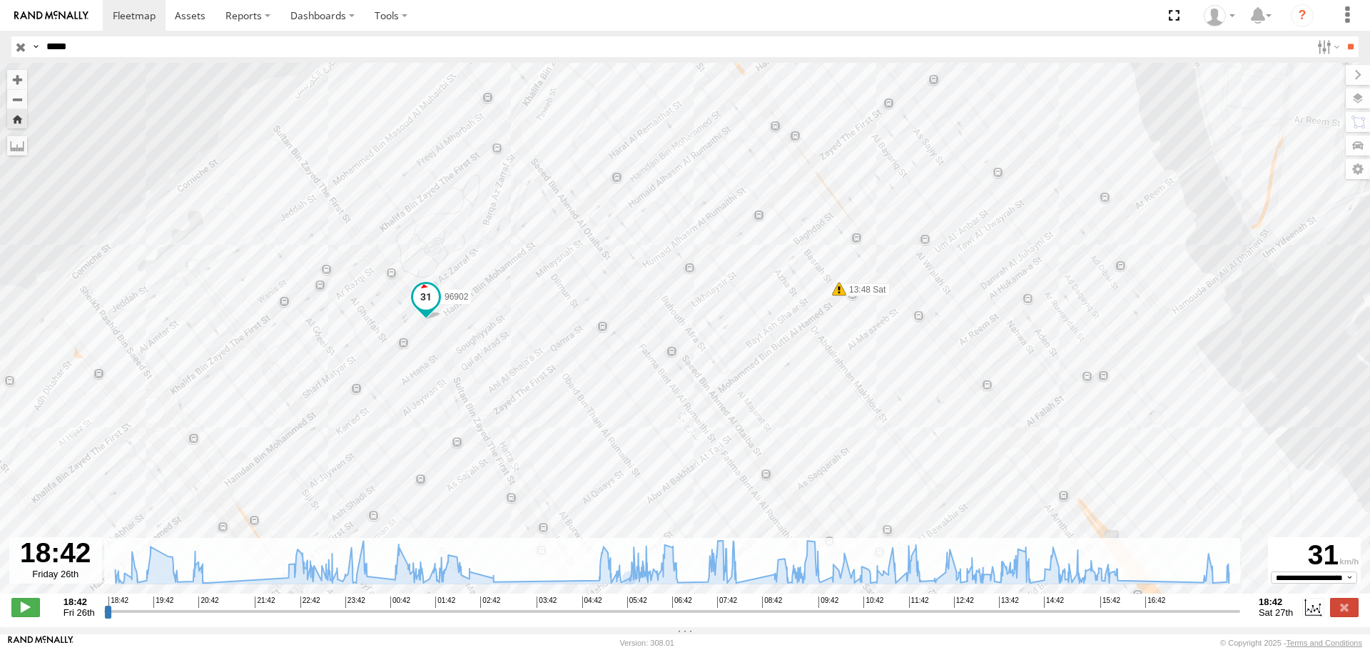
click at [424, 295] on span at bounding box center [426, 296] width 26 height 26
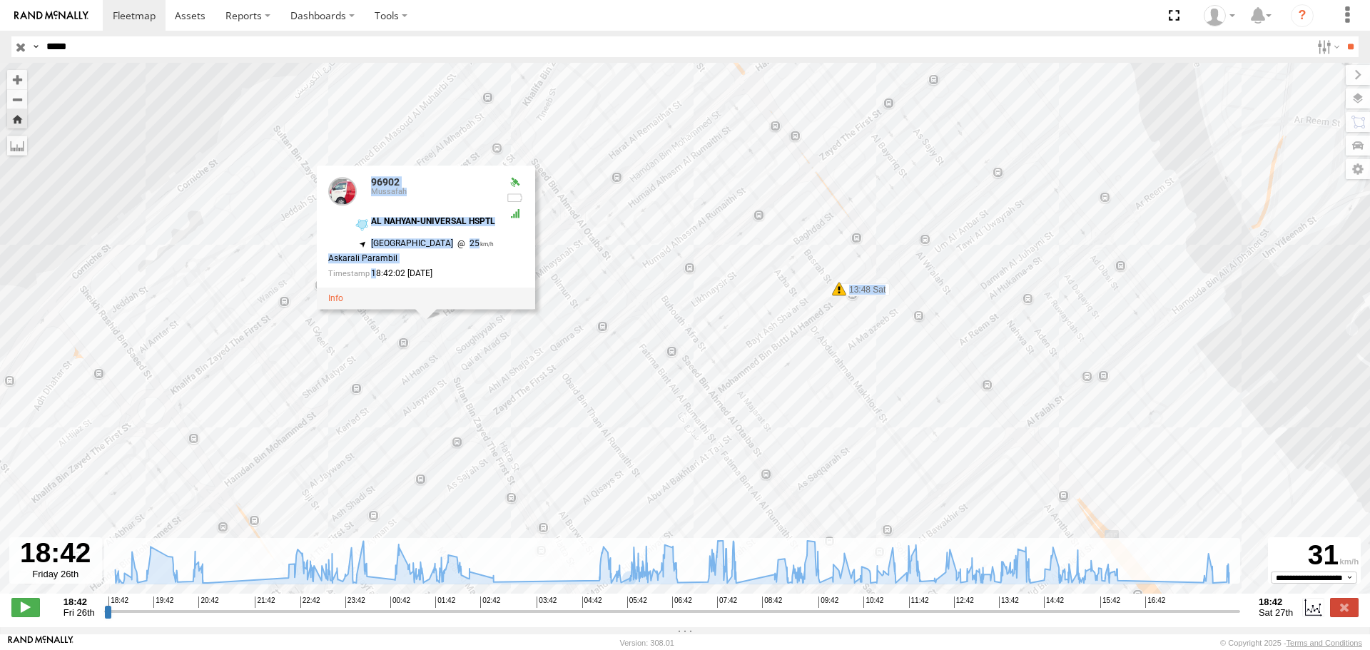
drag, startPoint x: 374, startPoint y: 282, endPoint x: 539, endPoint y: 299, distance: 166.4
click at [539, 299] on div "96902 20:11 Fri 22:50 Fri 01:44 Sat 07:55 Sat 08:07 Sat 10:37 Sat 11:33 Sat 11:…" at bounding box center [685, 336] width 1370 height 546
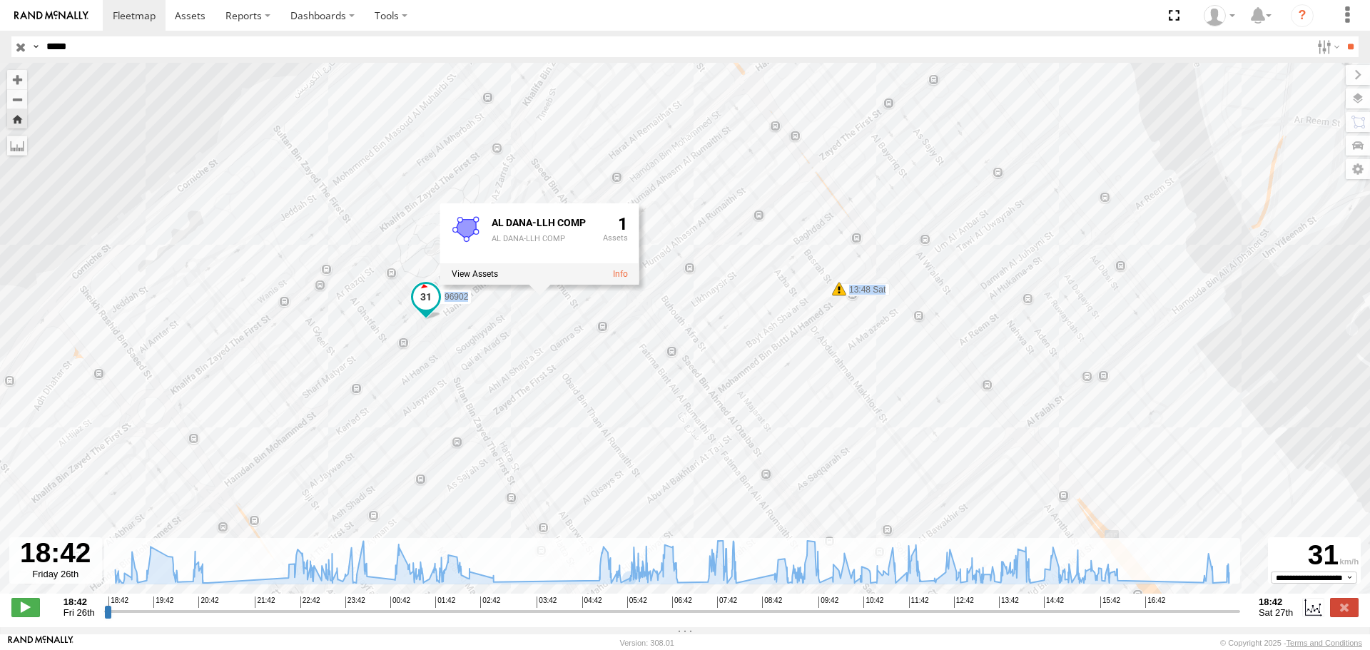
click at [435, 310] on span at bounding box center [425, 299] width 31 height 39
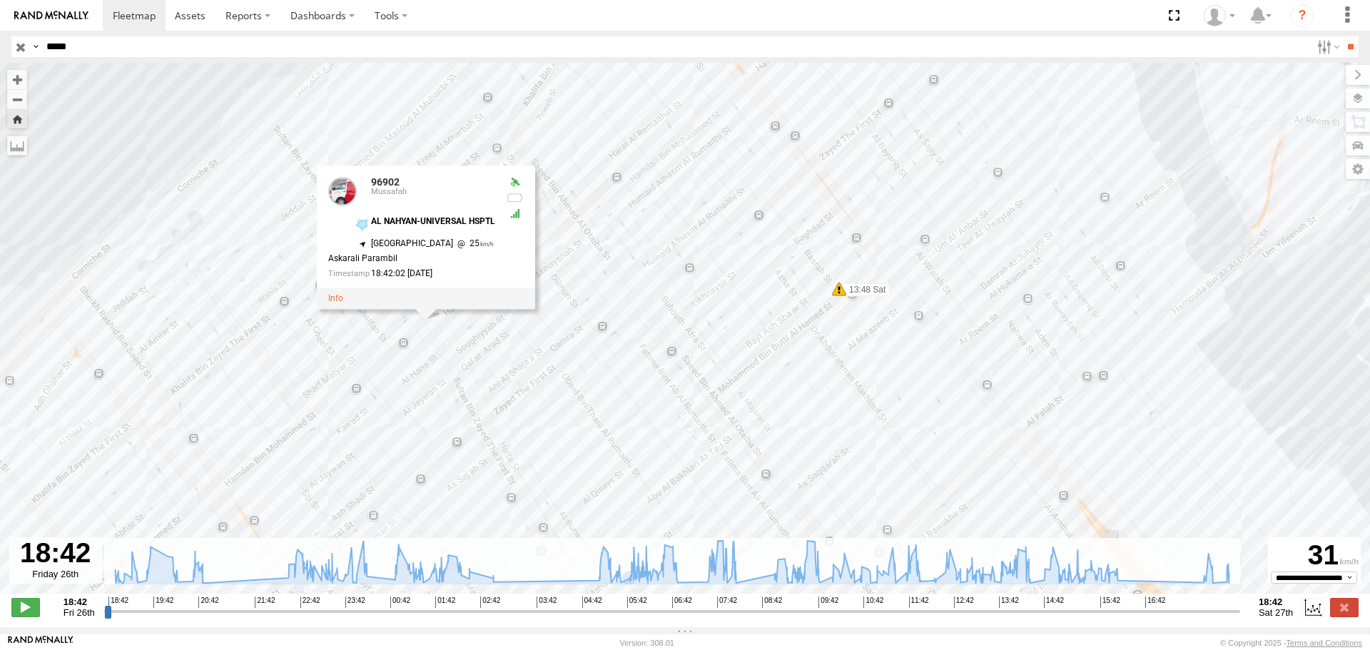
click at [102, 54] on input "*****" at bounding box center [676, 46] width 1270 height 21
click at [1342, 36] on input "**" at bounding box center [1350, 46] width 16 height 21
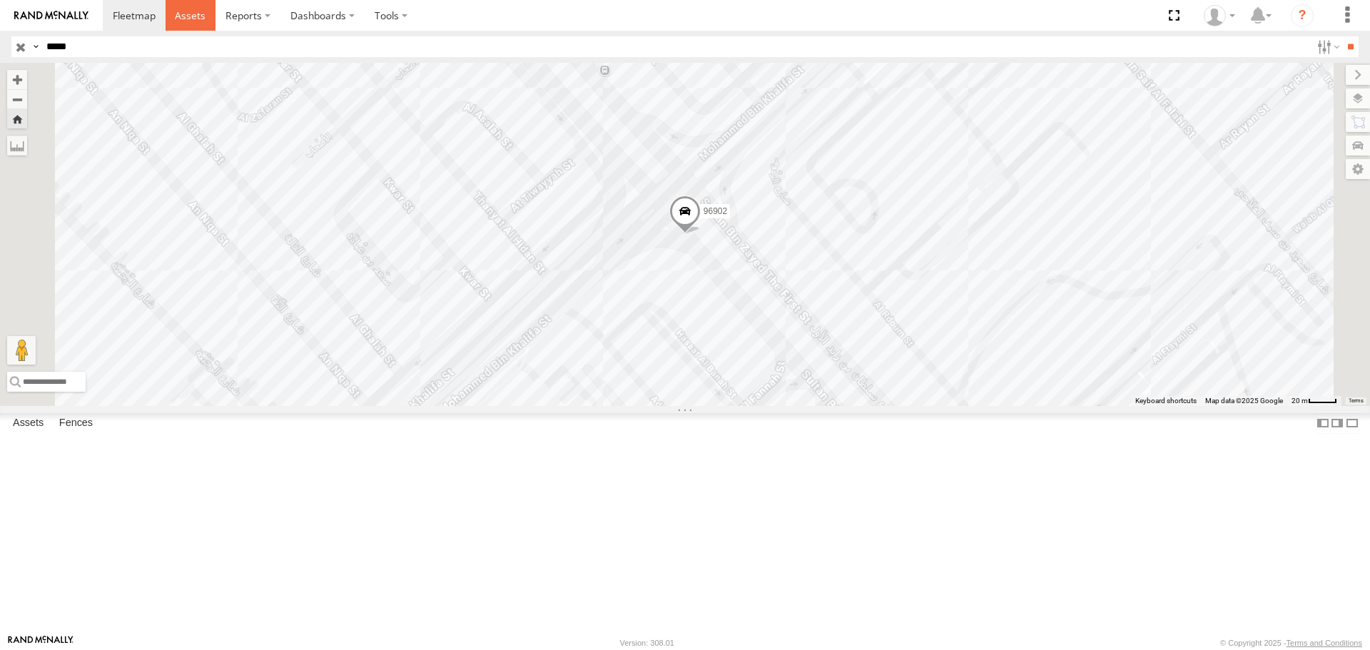
click at [178, 13] on span at bounding box center [190, 16] width 31 height 14
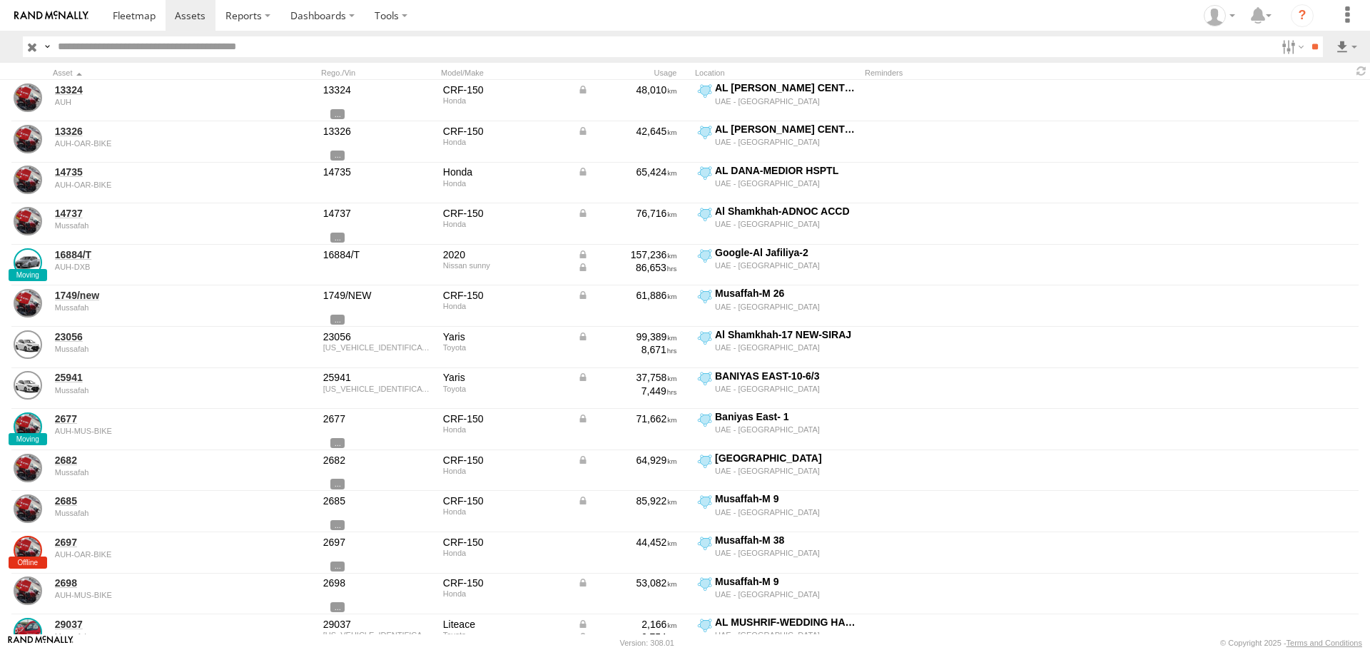
click at [119, 33] on header "Search Query Asset ID Asset Label Registration Manufacturer Model VIN Job ID De…" at bounding box center [685, 47] width 1370 height 32
click at [118, 41] on input "text" at bounding box center [664, 46] width 1224 height 21
type input "*****"
click at [1307, 36] on input "**" at bounding box center [1315, 46] width 16 height 21
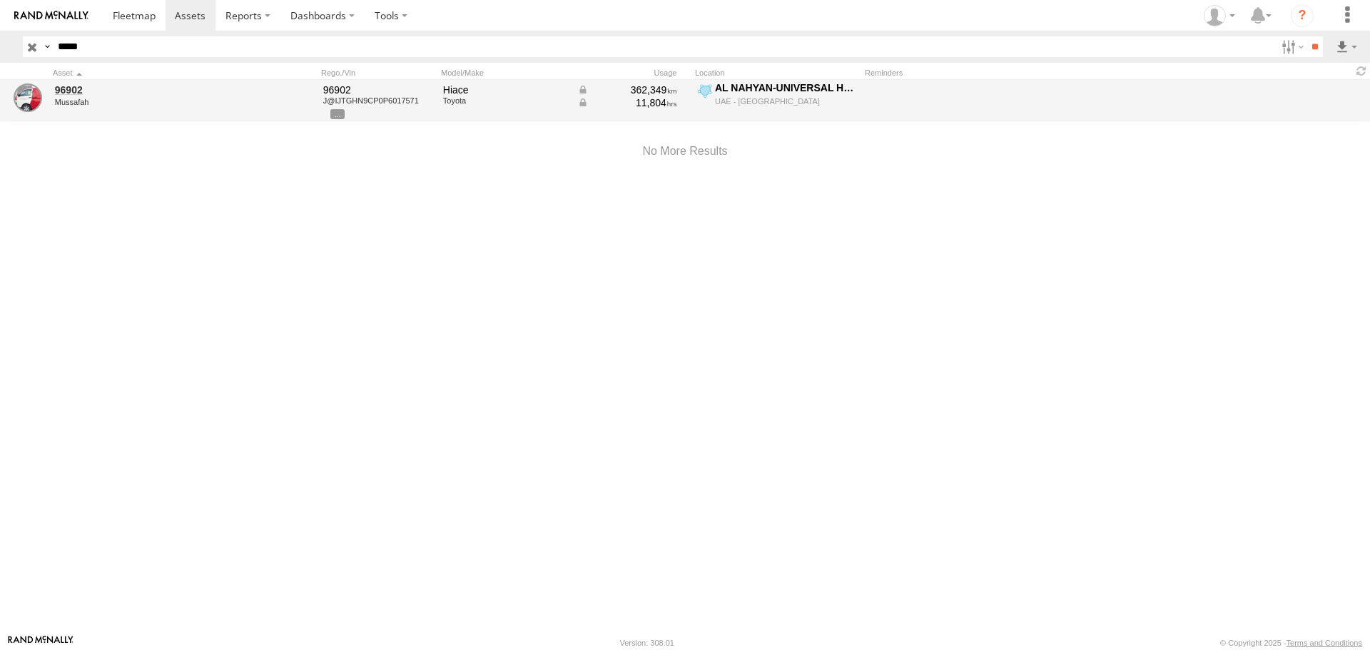
click at [80, 101] on div "Mussafah" at bounding box center [153, 102] width 196 height 9
click at [65, 92] on link "96902" at bounding box center [153, 89] width 196 height 13
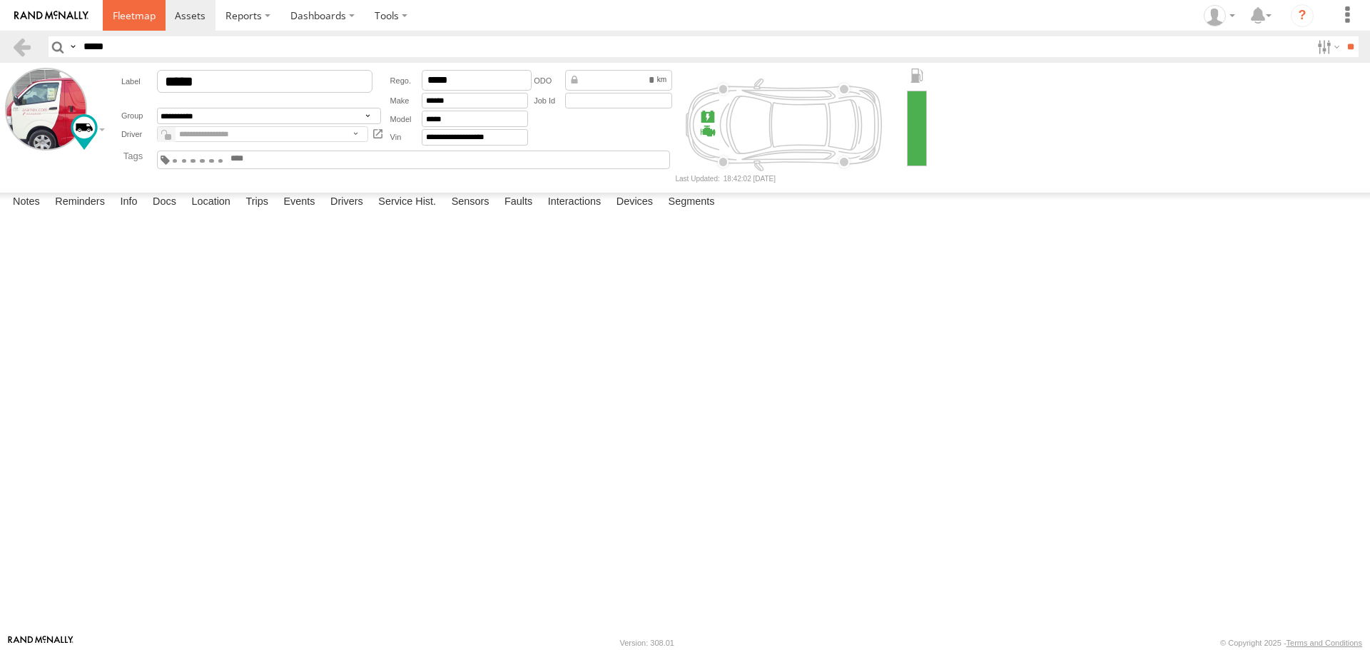
click at [123, 24] on link at bounding box center [134, 15] width 63 height 31
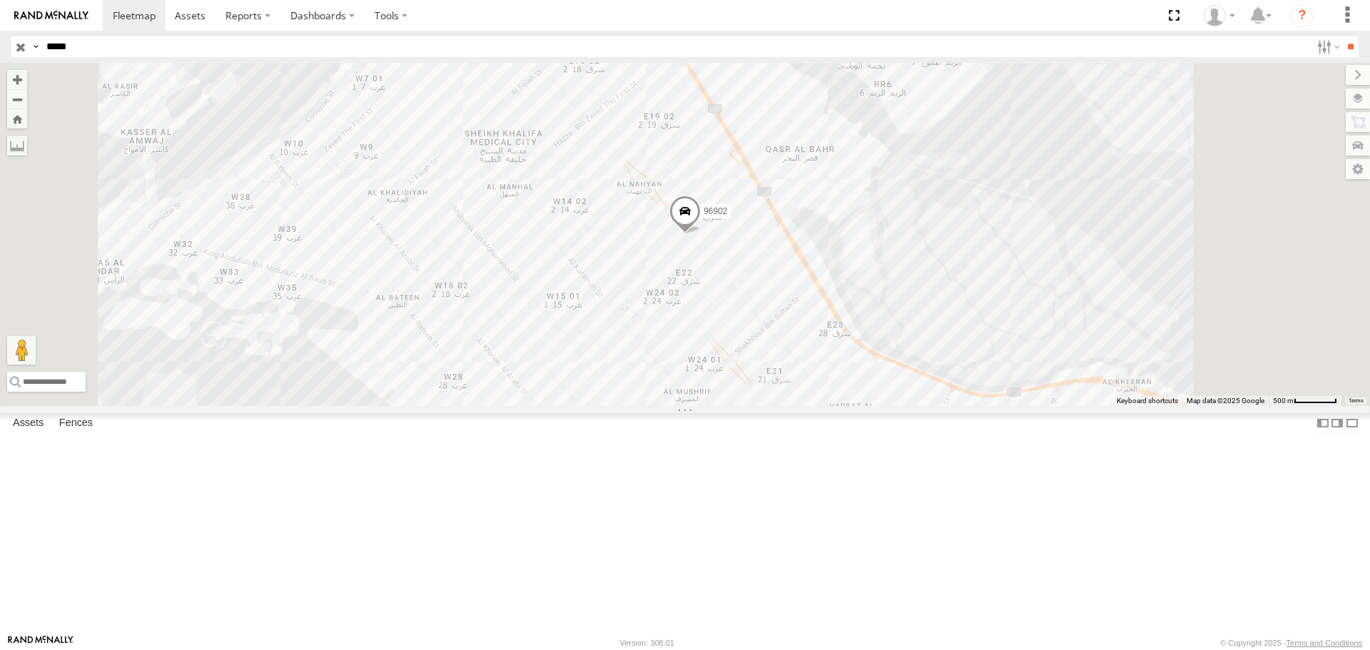
click at [0, 0] on span at bounding box center [0, 0] width 0 height 0
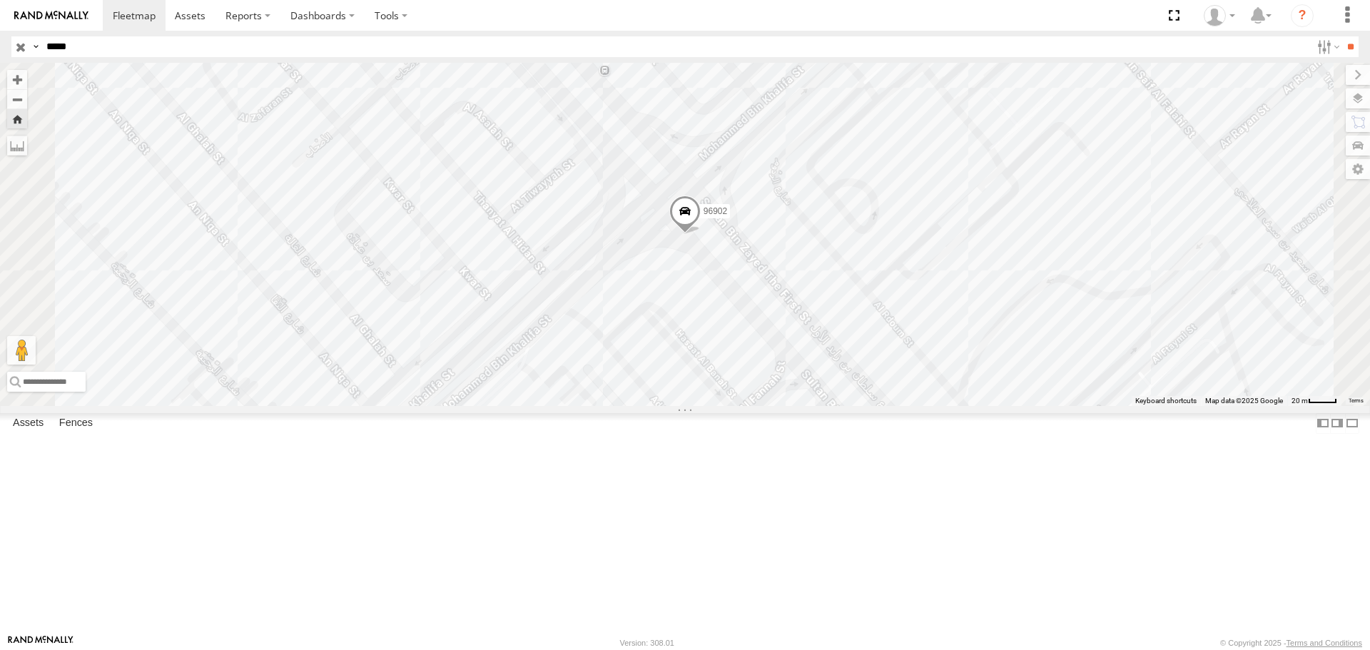
click at [0, 0] on span at bounding box center [0, 0] width 0 height 0
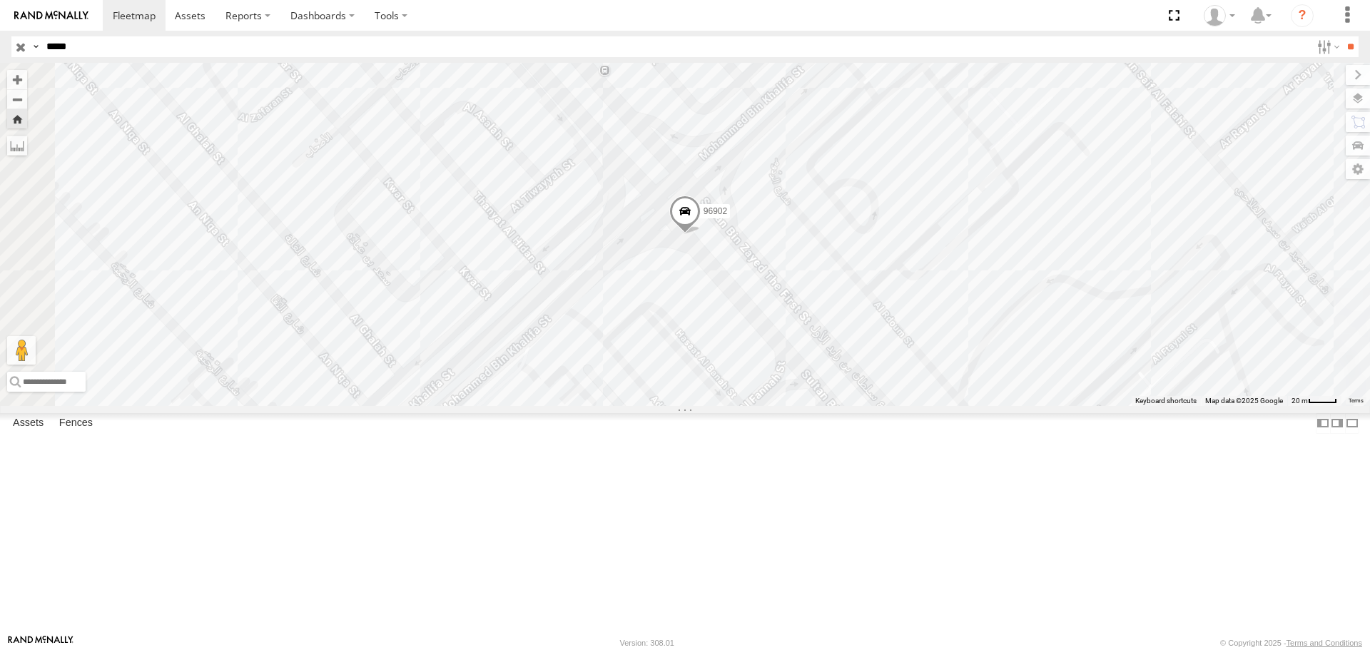
click at [0, 0] on span at bounding box center [0, 0] width 0 height 0
